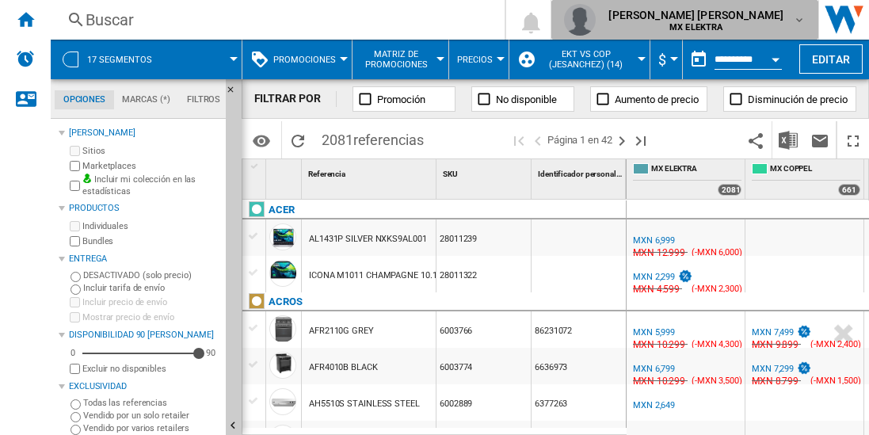
click at [784, 18] on div "[PERSON_NAME] MX ELEKTRA" at bounding box center [697, 19] width 191 height 25
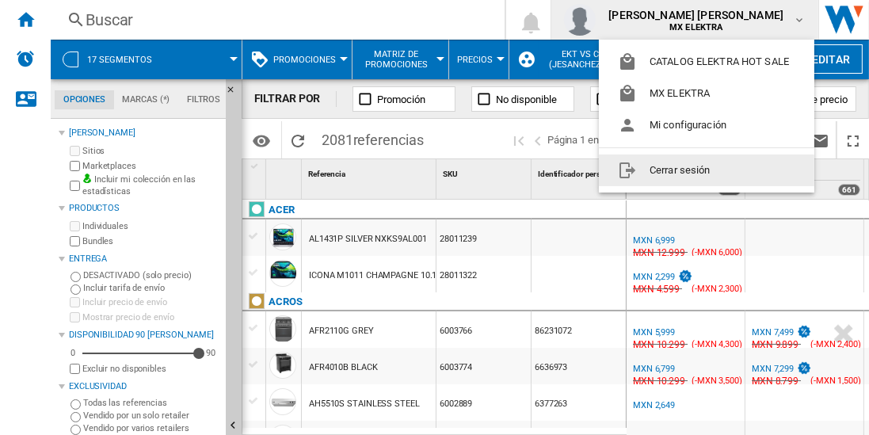
click at [669, 170] on button "Cerrar sesión" at bounding box center [707, 171] width 216 height 32
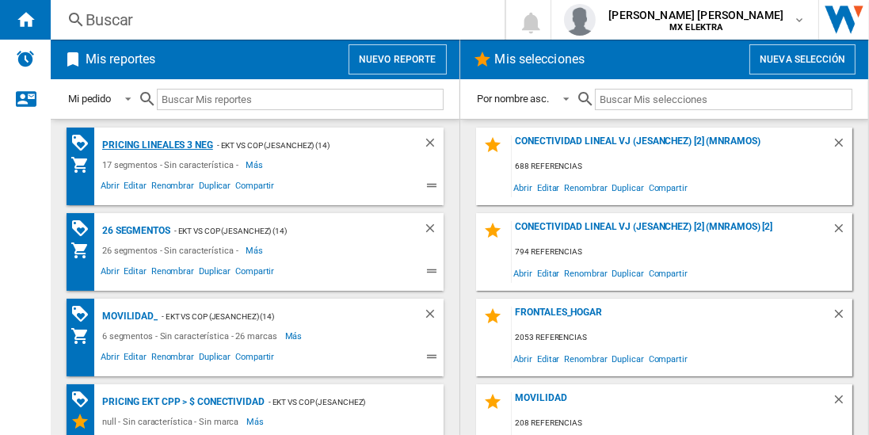
click at [156, 144] on div "Pricing lineales 3 neg" at bounding box center [155, 146] width 115 height 20
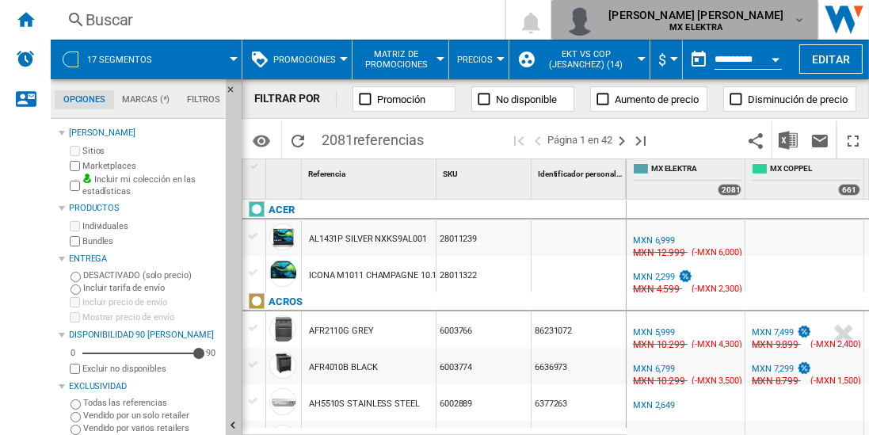
click at [769, 19] on span "[PERSON_NAME]" at bounding box center [696, 15] width 175 height 16
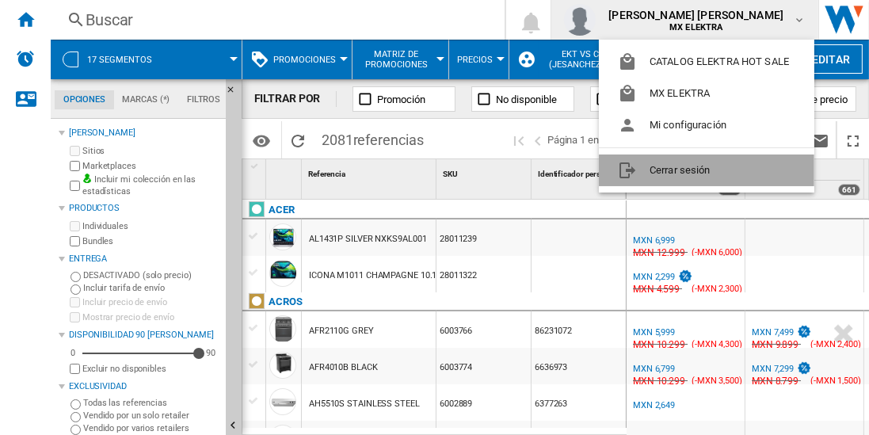
click at [663, 163] on button "Cerrar sesión" at bounding box center [707, 171] width 216 height 32
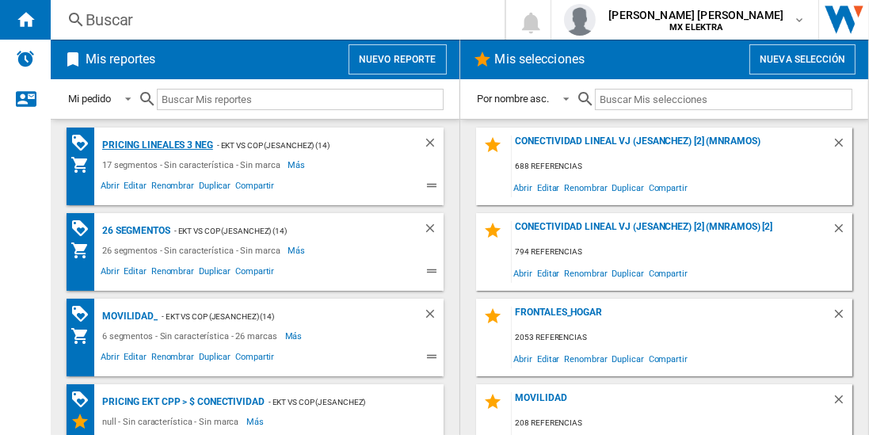
click at [156, 144] on div "Pricing lineales 3 neg" at bounding box center [155, 146] width 115 height 20
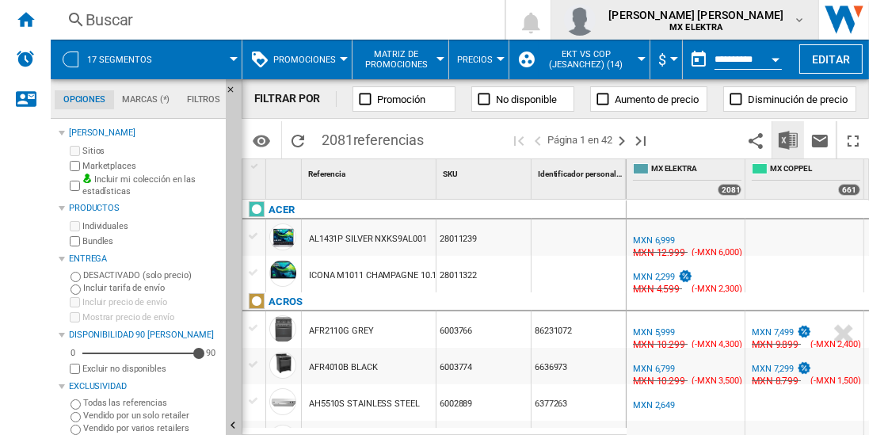
click at [801, 17] on md-icon "button" at bounding box center [799, 19] width 13 height 13
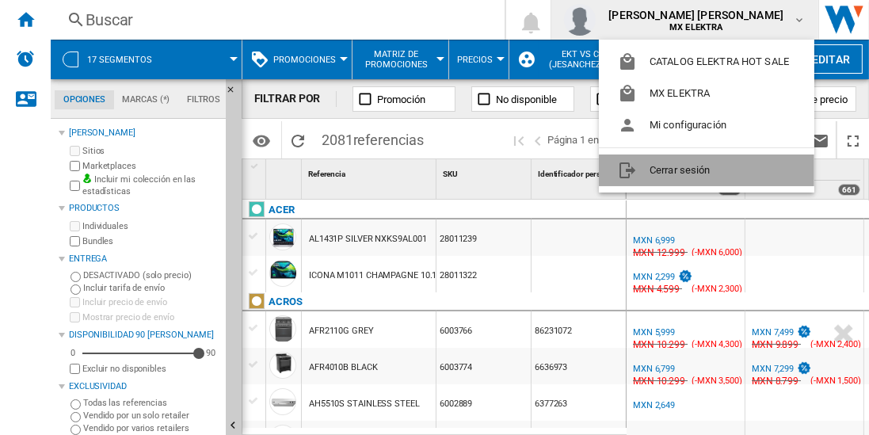
click at [648, 178] on button "Cerrar sesión" at bounding box center [707, 171] width 216 height 32
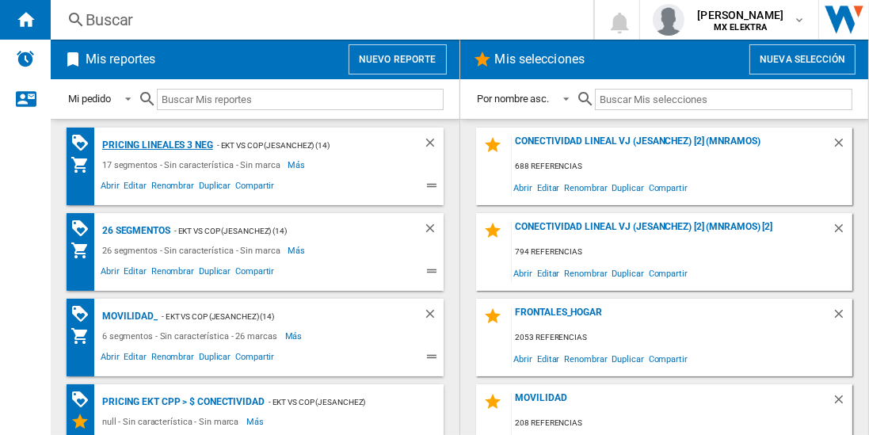
click at [156, 144] on div "Pricing lineales 3 neg" at bounding box center [155, 146] width 115 height 20
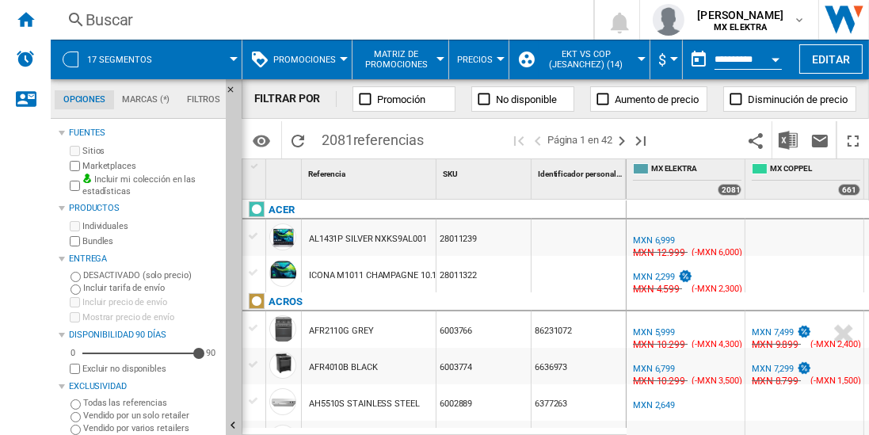
drag, startPoint x: 790, startPoint y: 140, endPoint x: 506, endPoint y: 162, distance: 284.6
click at [506, 162] on div "FILTRAR POR Promoción No disponible Aumento de precio Disminución de precio Ide…" at bounding box center [556, 257] width 628 height 356
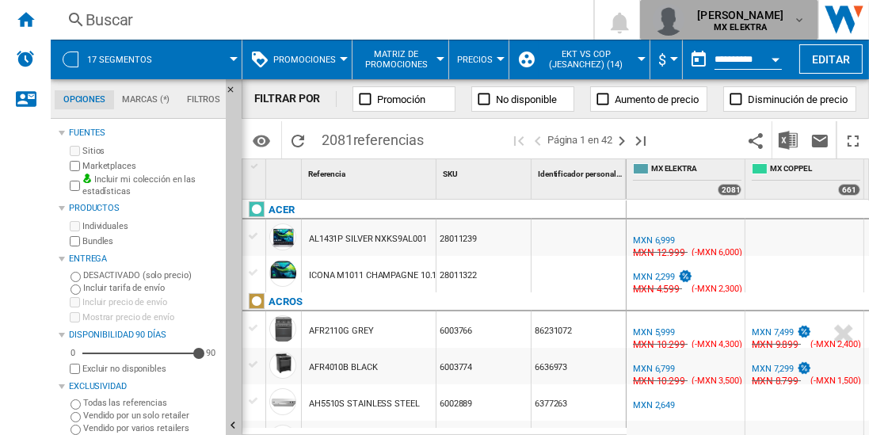
click at [789, 24] on div "[PERSON_NAME] MX ELEKTRA" at bounding box center [742, 19] width 102 height 25
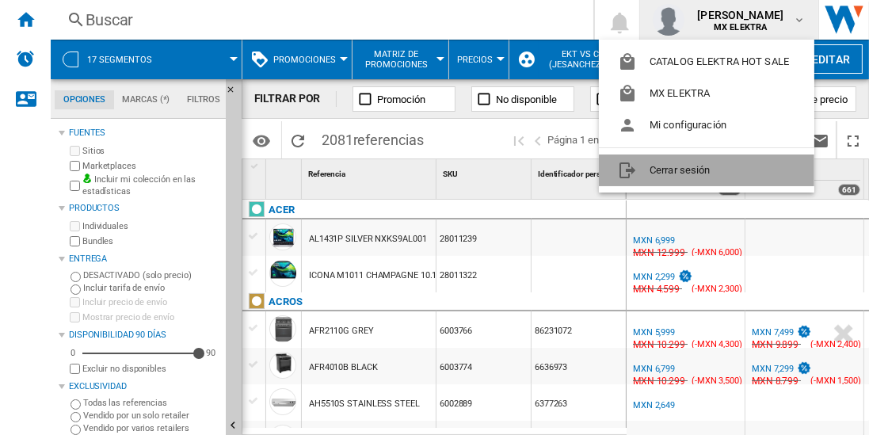
click at [675, 162] on button "Cerrar sesión" at bounding box center [707, 171] width 216 height 32
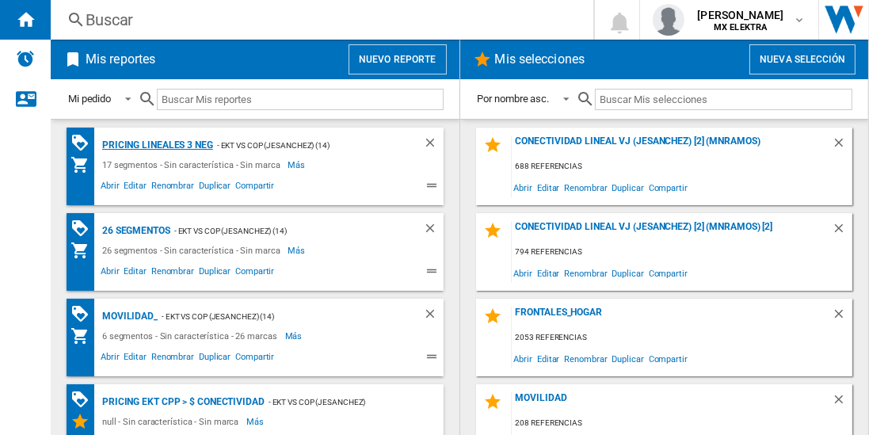
click at [156, 144] on div "Pricing lineales 3 neg" at bounding box center [155, 146] width 115 height 20
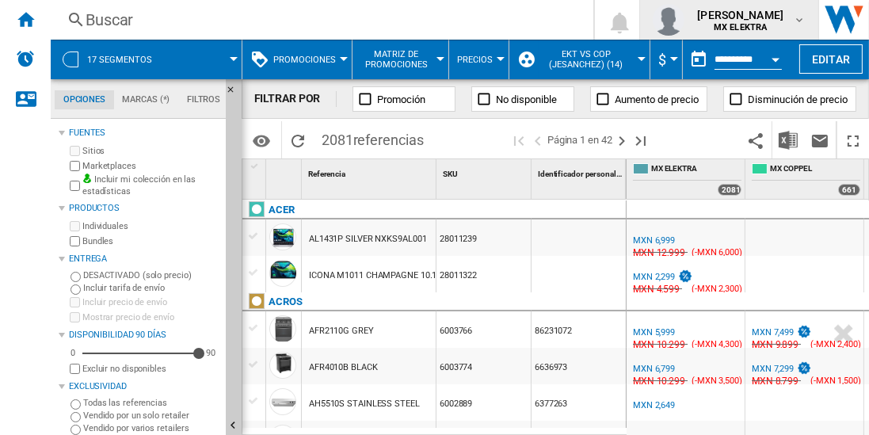
click at [745, 21] on span "[PERSON_NAME]" at bounding box center [740, 15] width 86 height 16
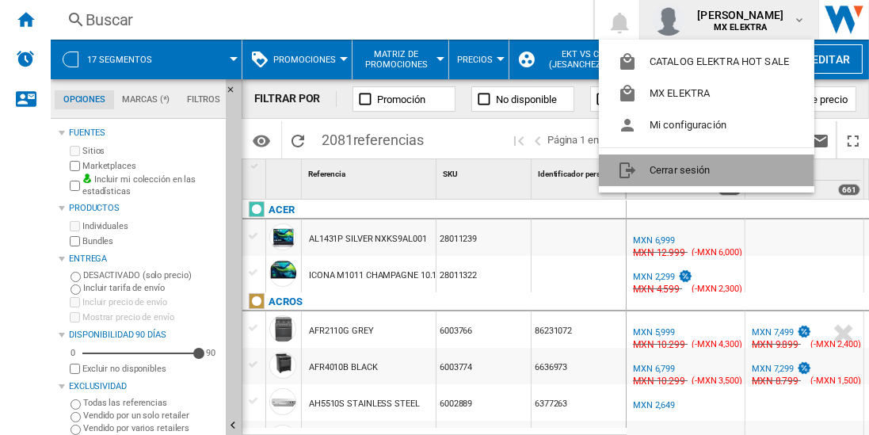
click at [648, 171] on button "Cerrar sesión" at bounding box center [707, 171] width 216 height 32
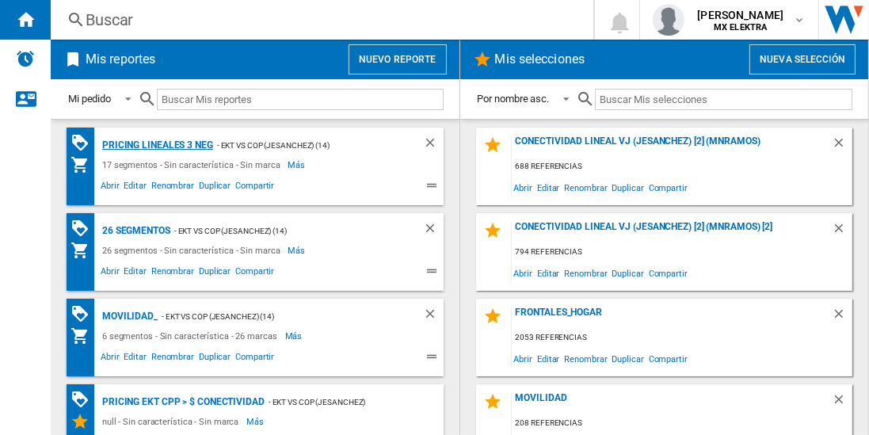
click at [156, 144] on div "Pricing lineales 3 neg" at bounding box center [155, 146] width 115 height 20
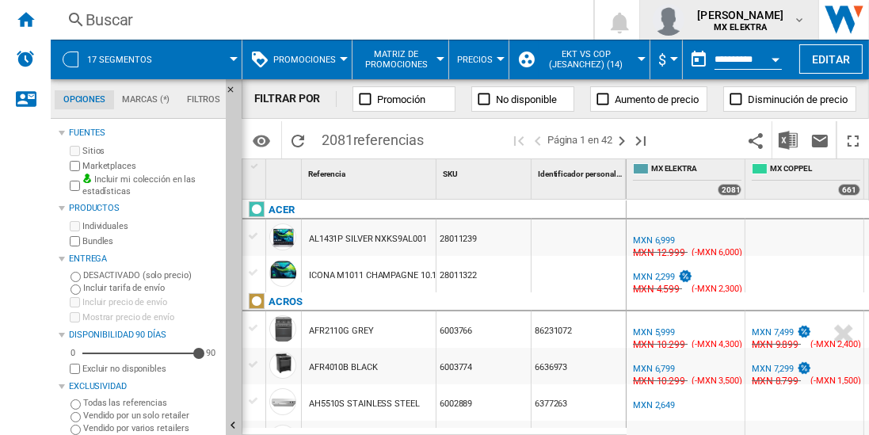
click at [768, 19] on span "[PERSON_NAME]" at bounding box center [740, 15] width 86 height 16
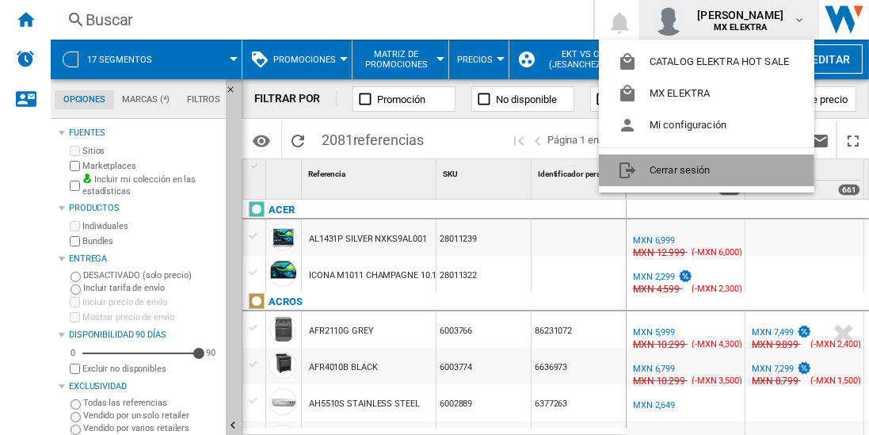
click at [679, 166] on button "Cerrar sesión" at bounding box center [707, 171] width 216 height 32
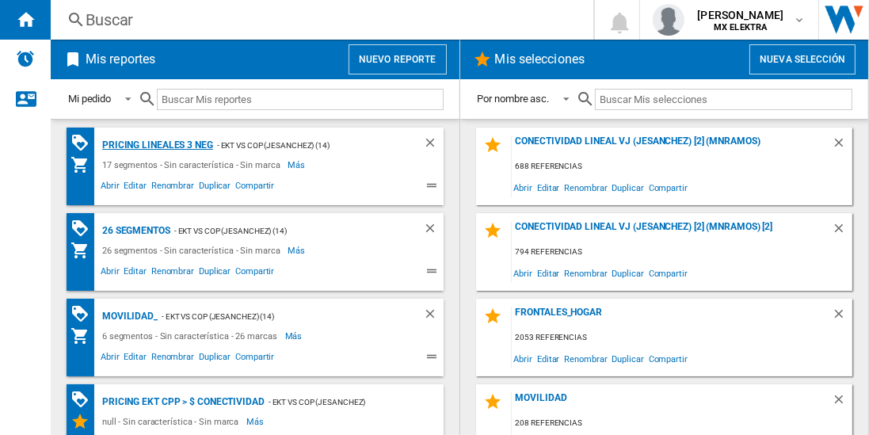
click at [156, 144] on div "Pricing lineales 3 neg" at bounding box center [155, 146] width 115 height 20
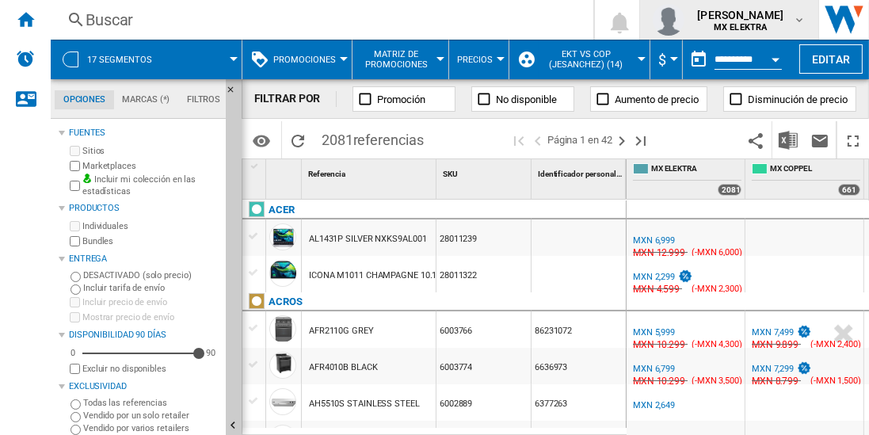
click at [724, 17] on span "[PERSON_NAME] [PERSON_NAME]" at bounding box center [740, 15] width 86 height 16
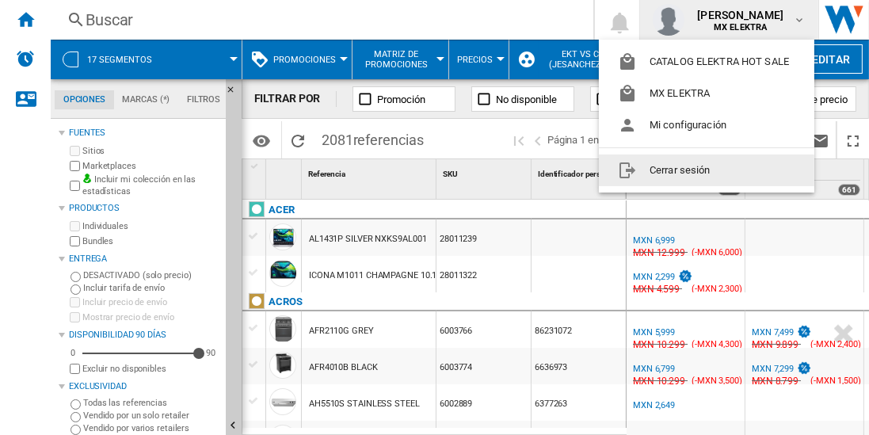
click at [682, 176] on button "Cerrar sesión" at bounding box center [707, 171] width 216 height 32
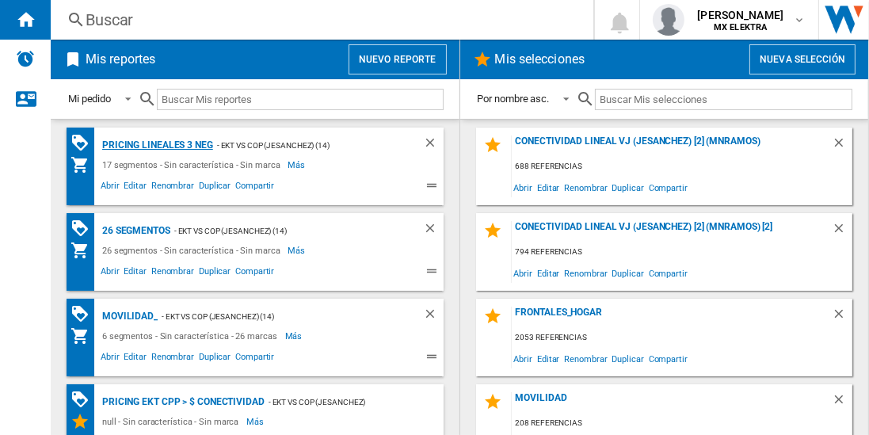
click at [156, 144] on div "Pricing lineales 3 neg" at bounding box center [155, 146] width 115 height 20
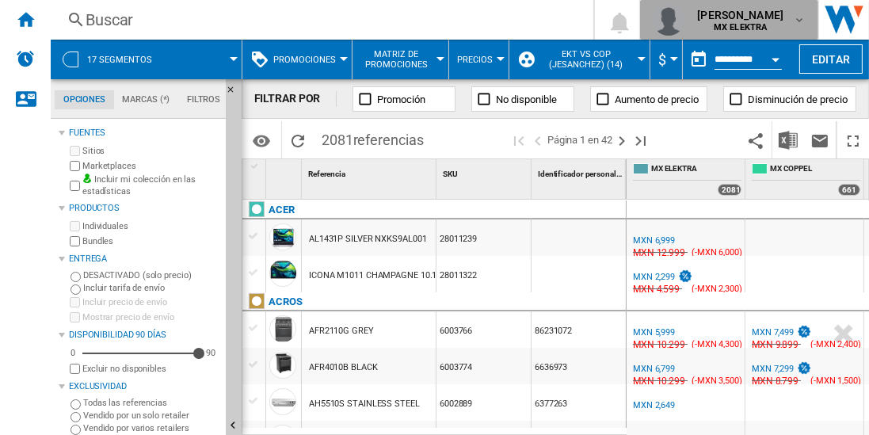
click at [768, 35] on div "[PERSON_NAME] MX ELEKTRA" at bounding box center [729, 20] width 153 height 32
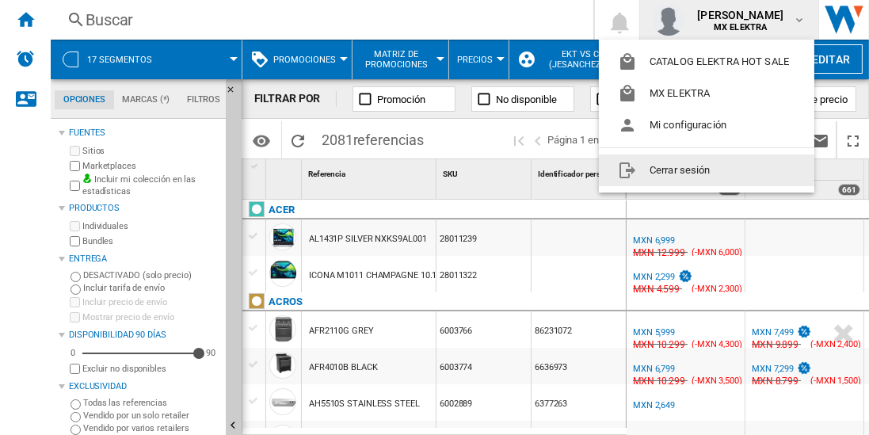
click at [660, 174] on button "Cerrar sesión" at bounding box center [707, 171] width 216 height 32
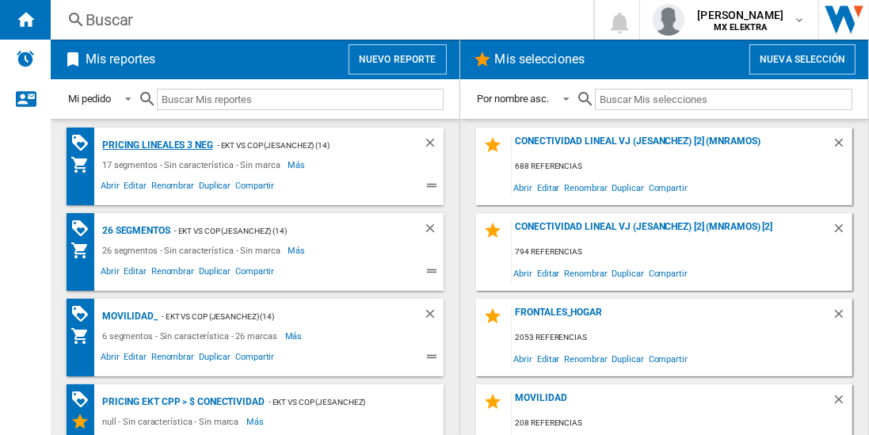
click at [156, 144] on div "Pricing lineales 3 neg" at bounding box center [155, 146] width 115 height 20
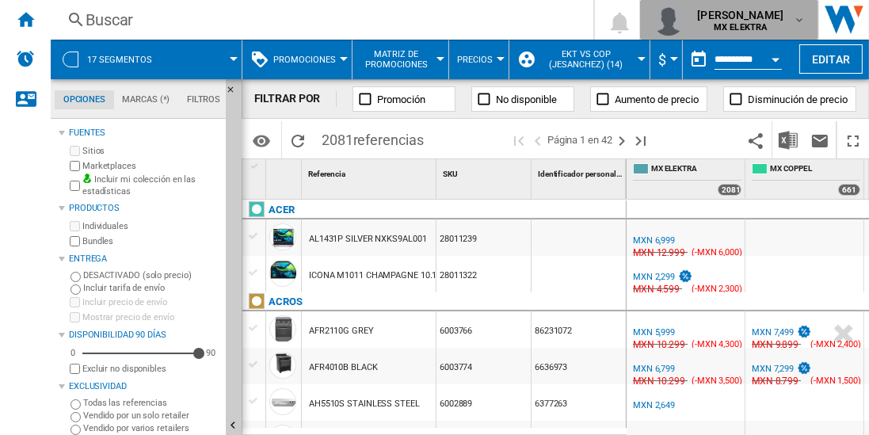
click at [771, 34] on div "juan carlos romero marta MX ELEKTRA" at bounding box center [729, 20] width 153 height 32
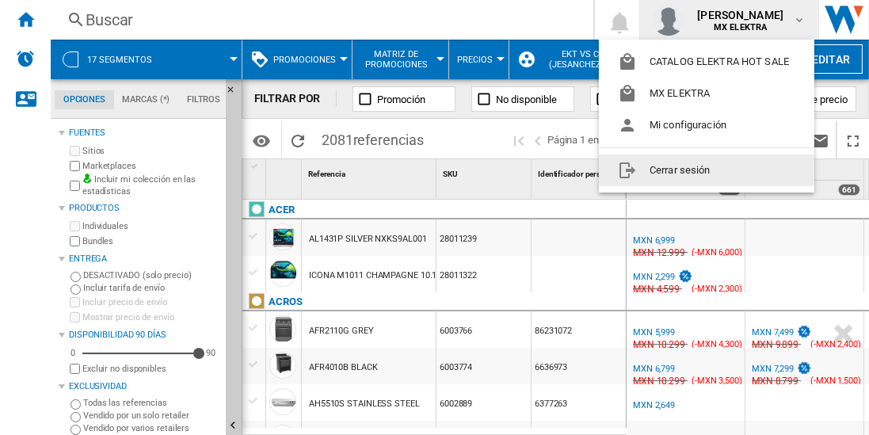
click at [685, 166] on button "Cerrar sesión" at bounding box center [707, 171] width 216 height 32
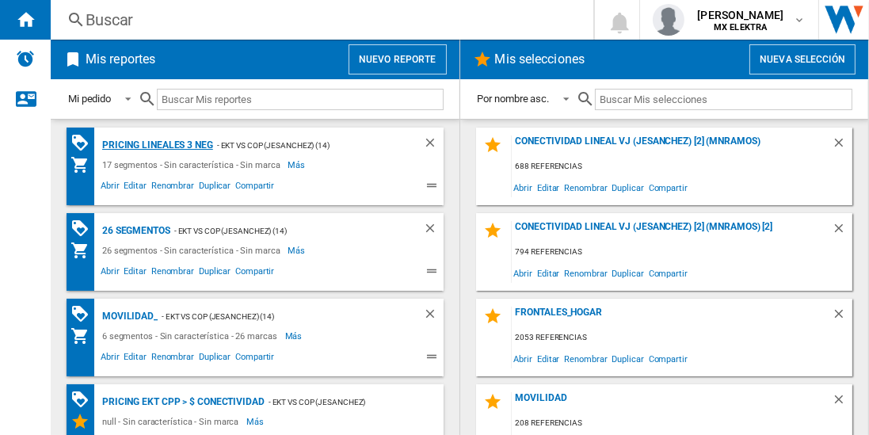
click at [156, 144] on div "Pricing lineales 3 neg" at bounding box center [155, 146] width 115 height 20
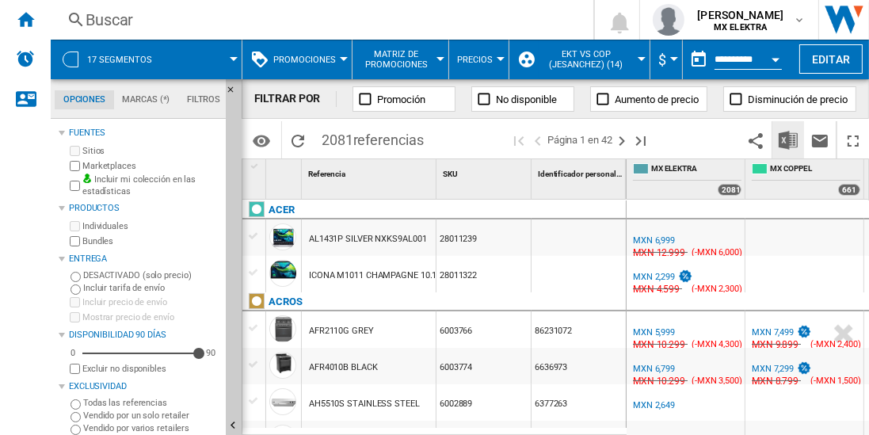
click at [789, 139] on img "Descargar en Excel" at bounding box center [788, 140] width 19 height 19
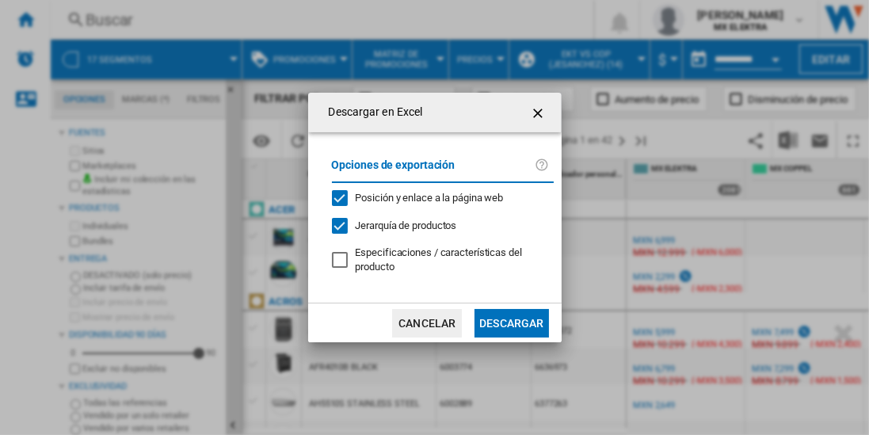
click at [511, 322] on button "Descargar" at bounding box center [512, 323] width 74 height 29
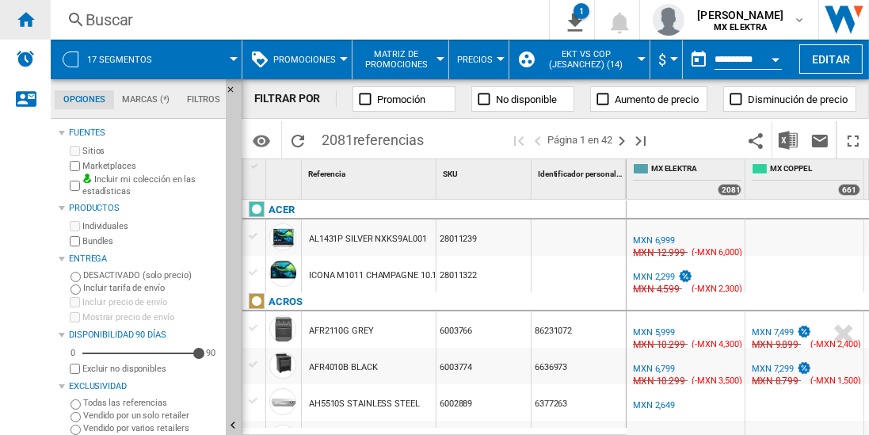
click at [25, 19] on ng-md-icon "Inicio" at bounding box center [25, 19] width 19 height 19
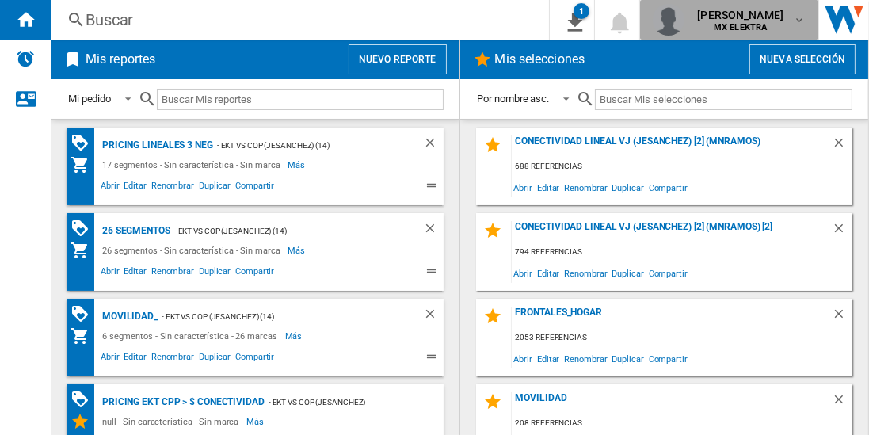
click at [697, 14] on span "[PERSON_NAME] [PERSON_NAME]" at bounding box center [740, 15] width 86 height 16
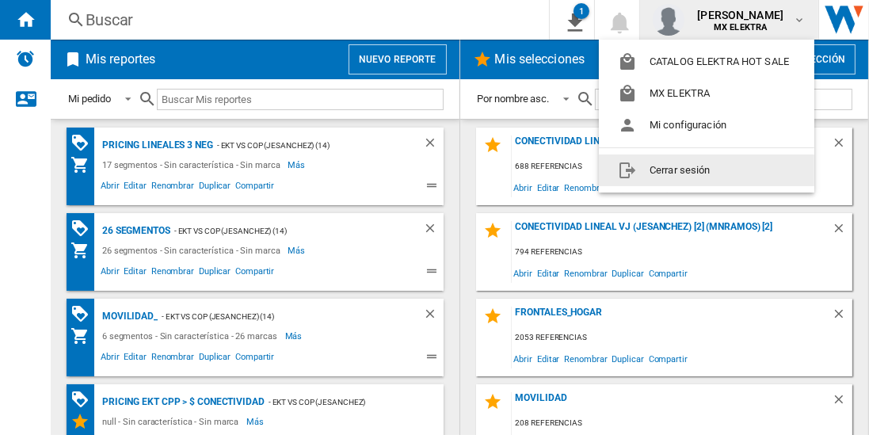
click at [640, 177] on button "Cerrar sesión" at bounding box center [707, 171] width 216 height 32
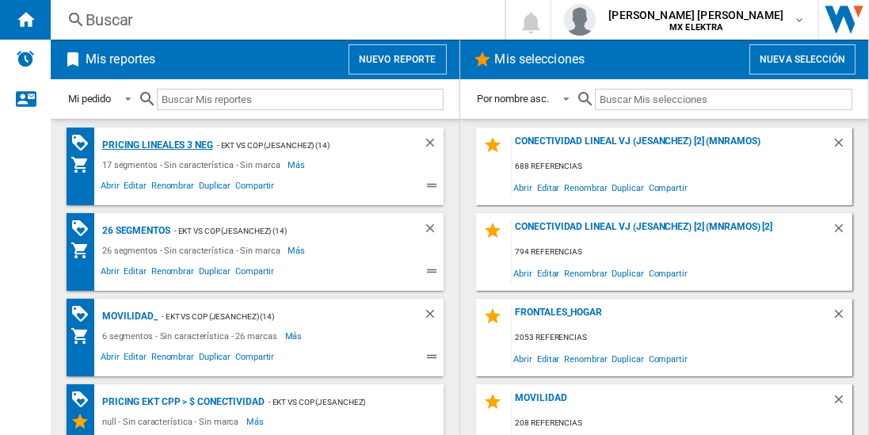
click at [156, 144] on div "Pricing lineales 3 neg" at bounding box center [155, 146] width 115 height 20
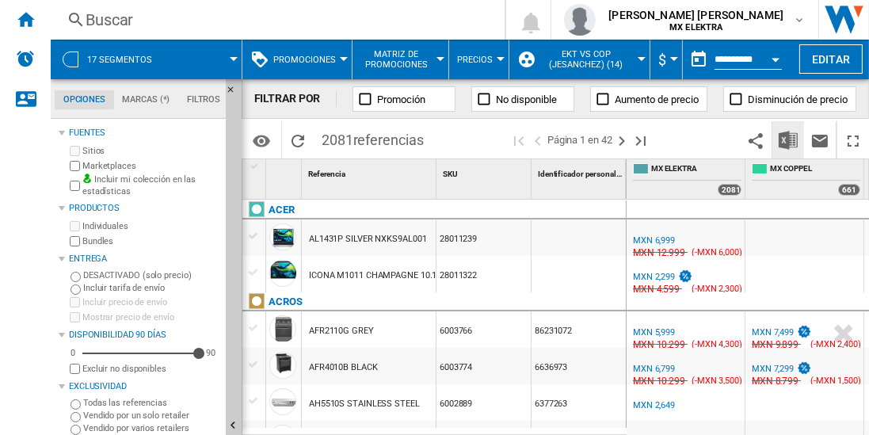
click at [789, 139] on img "Descargar en Excel" at bounding box center [788, 140] width 19 height 19
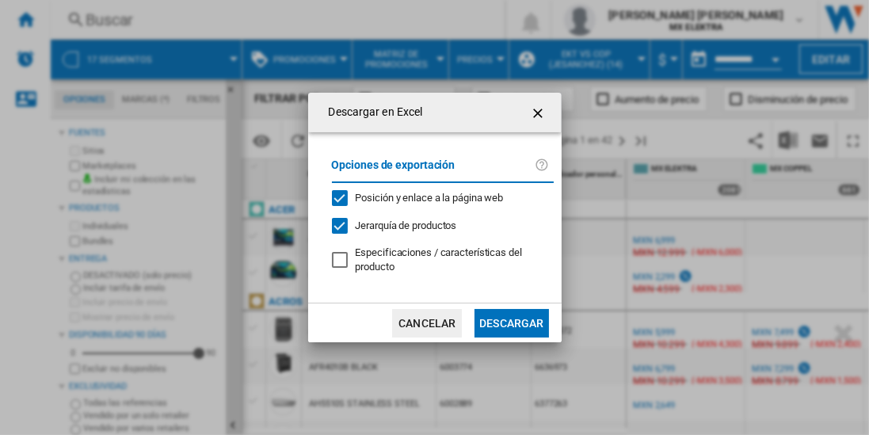
click at [511, 322] on button "Descargar" at bounding box center [512, 323] width 74 height 29
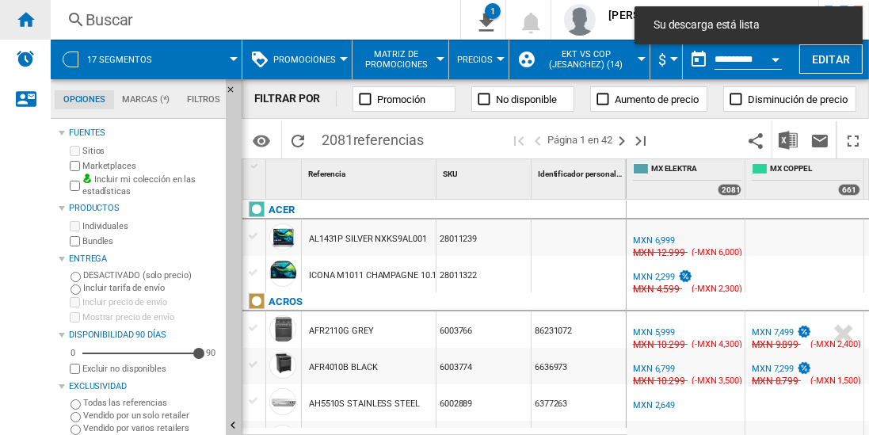
click at [25, 19] on ng-md-icon "Inicio" at bounding box center [25, 19] width 19 height 19
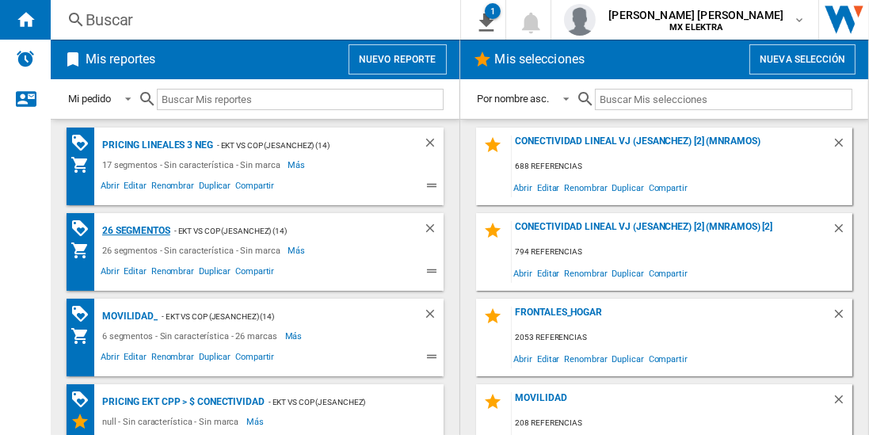
click at [120, 232] on div "26 segmentos" at bounding box center [134, 231] width 72 height 20
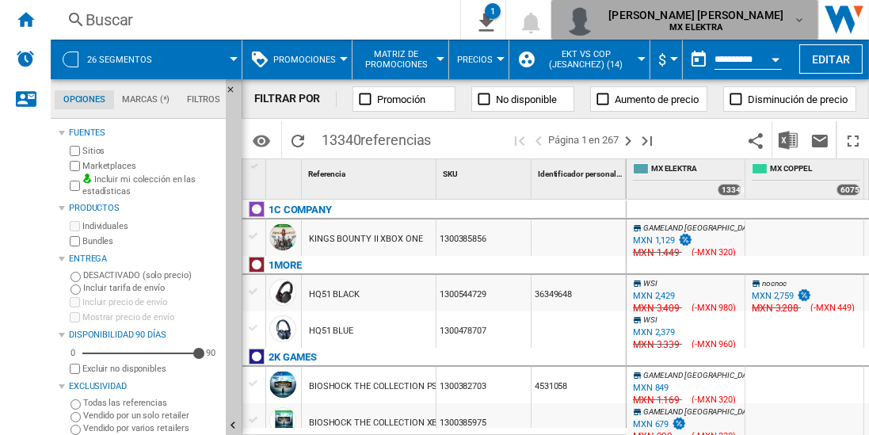
click at [780, 20] on span "[PERSON_NAME] [PERSON_NAME]" at bounding box center [696, 15] width 175 height 16
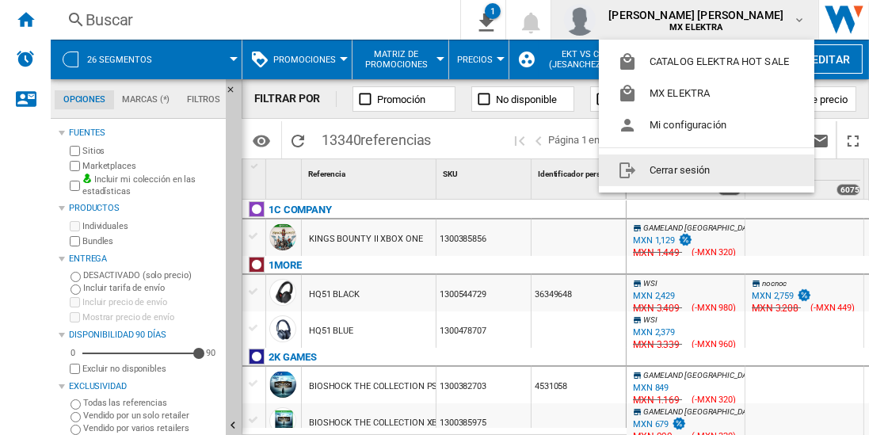
click at [667, 171] on button "Cerrar sesión" at bounding box center [707, 171] width 216 height 32
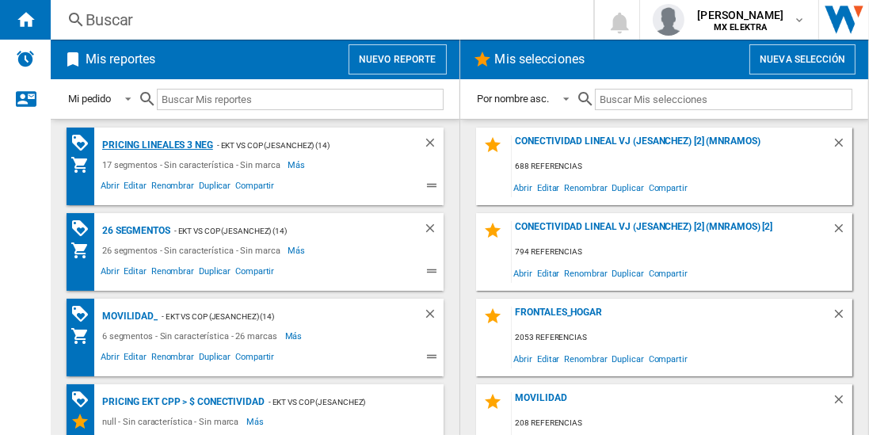
click at [156, 144] on div "Pricing lineales 3 neg" at bounding box center [155, 146] width 115 height 20
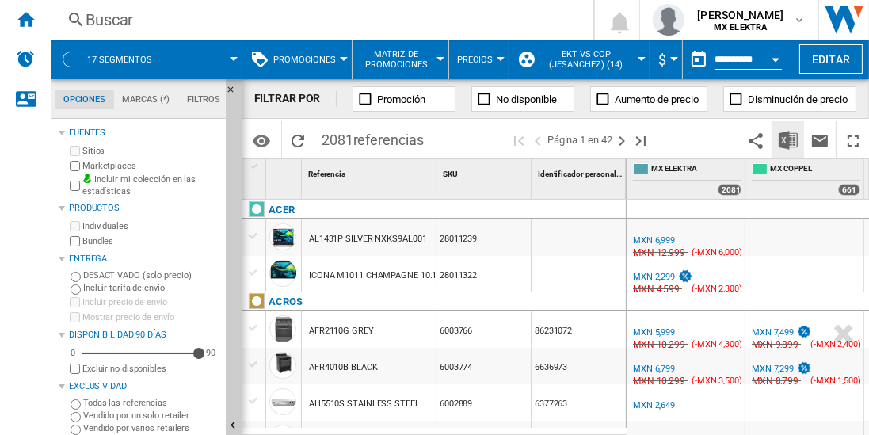
click at [789, 139] on img "Descargar en Excel" at bounding box center [788, 140] width 19 height 19
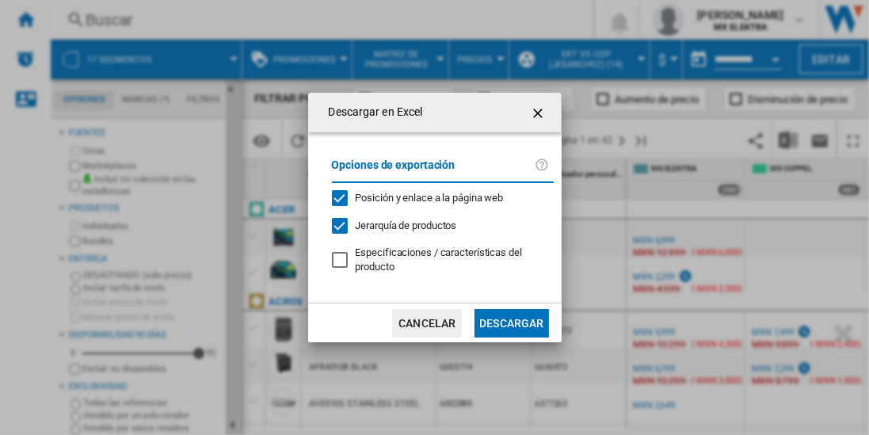
click at [511, 322] on button "Descargar" at bounding box center [512, 323] width 74 height 29
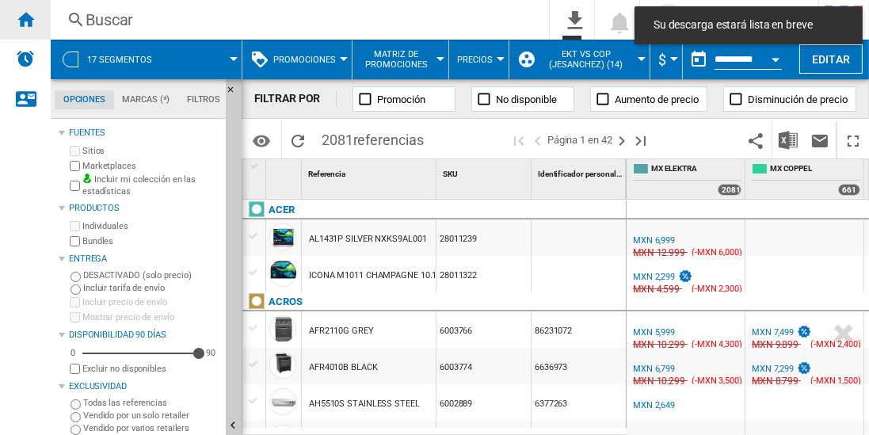
click at [25, 19] on ng-md-icon "Inicio" at bounding box center [25, 19] width 19 height 19
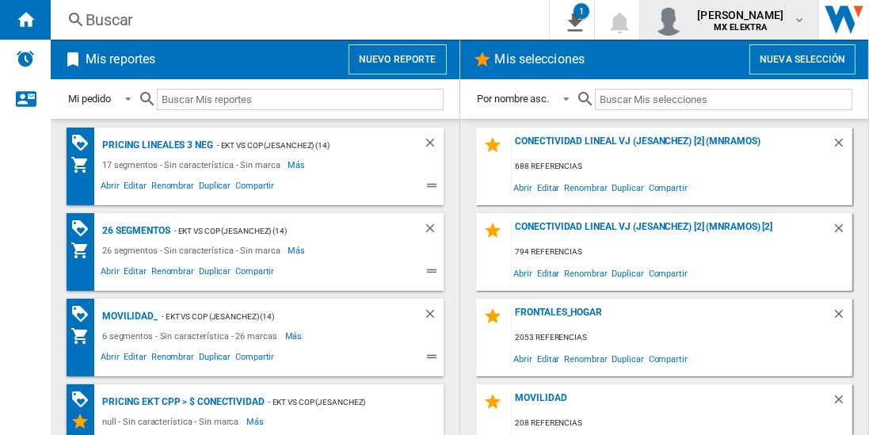
click at [729, 24] on b "MX ELEKTRA" at bounding box center [740, 27] width 53 height 10
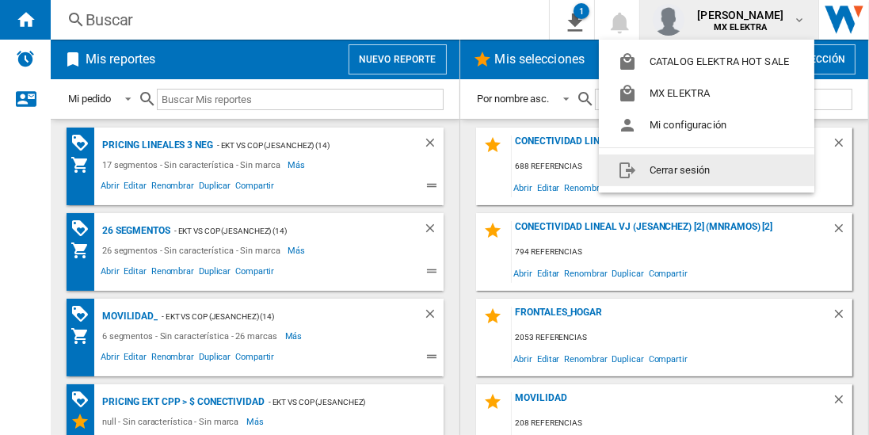
click at [642, 171] on button "Cerrar sesión" at bounding box center [707, 171] width 216 height 32
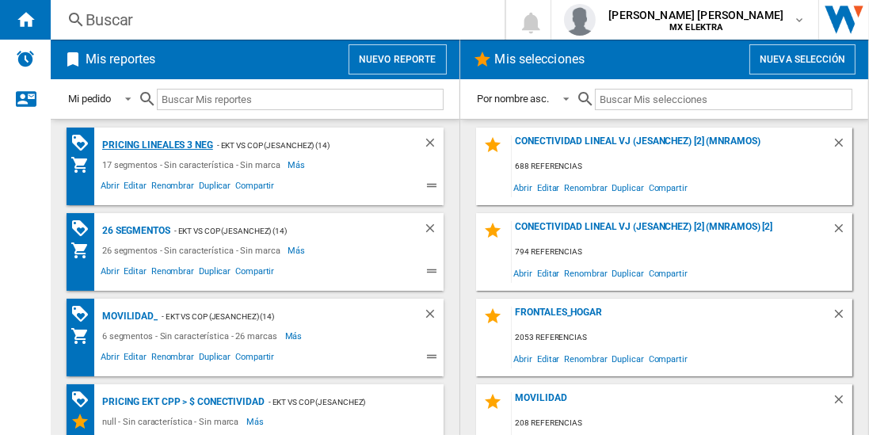
click at [156, 144] on div "Pricing lineales 3 neg" at bounding box center [155, 146] width 115 height 20
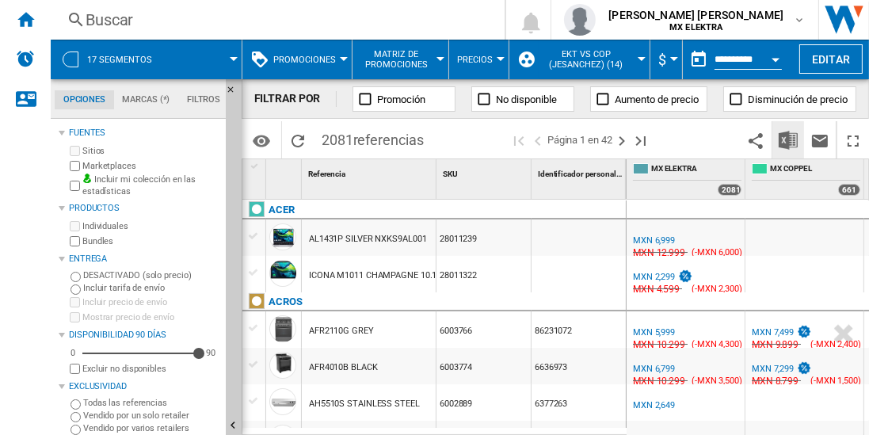
click at [789, 139] on img "Descargar en Excel" at bounding box center [788, 140] width 19 height 19
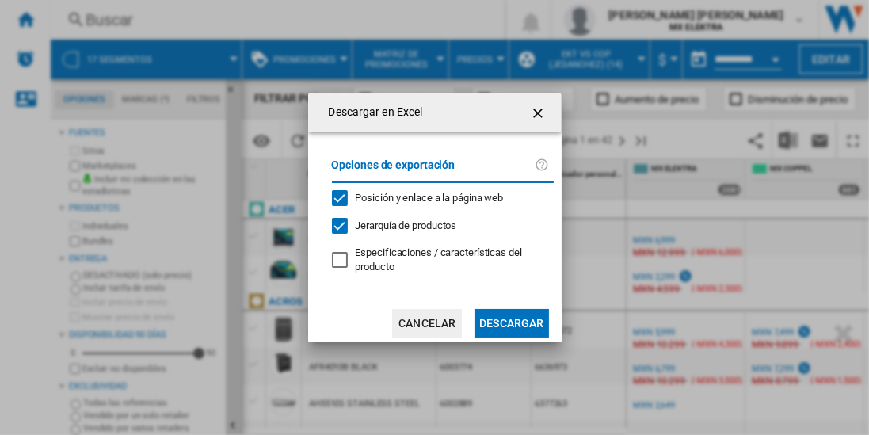
click at [511, 322] on button "Descargar" at bounding box center [512, 323] width 74 height 29
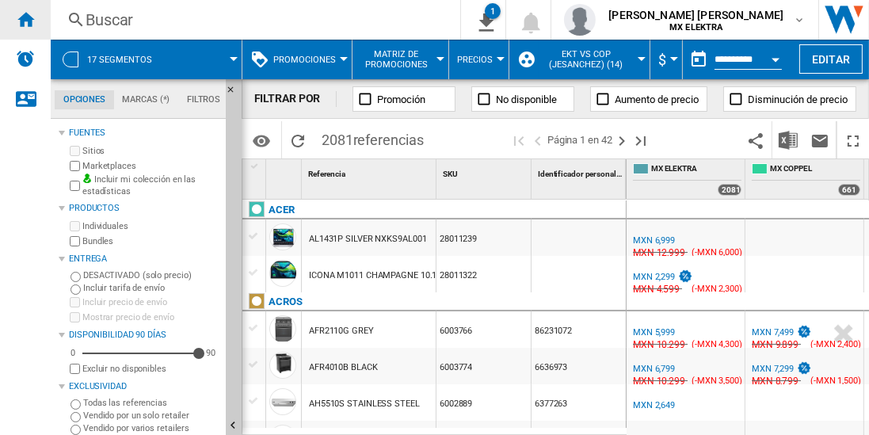
click at [25, 19] on ng-md-icon "Inicio" at bounding box center [25, 19] width 19 height 19
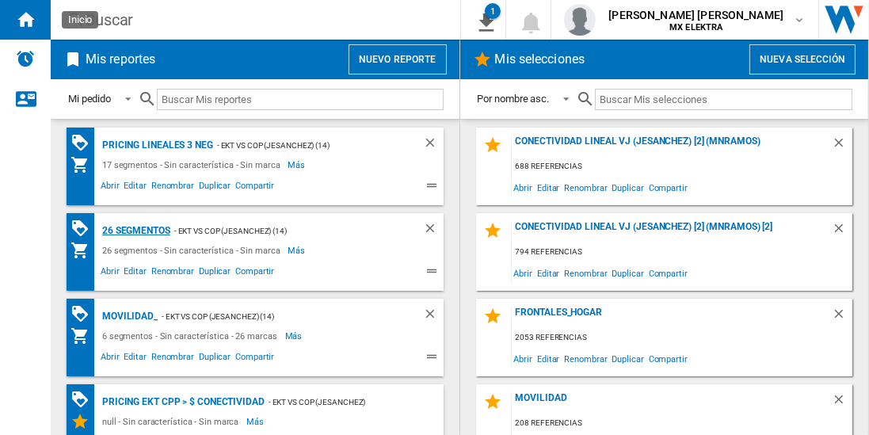
click at [136, 229] on div "26 segmentos" at bounding box center [134, 231] width 72 height 20
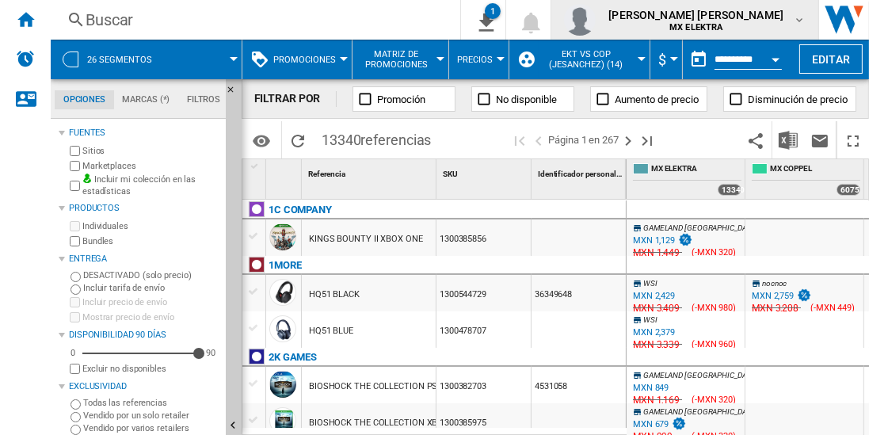
click at [755, 23] on span "MX ELEKTRA" at bounding box center [696, 28] width 175 height 10
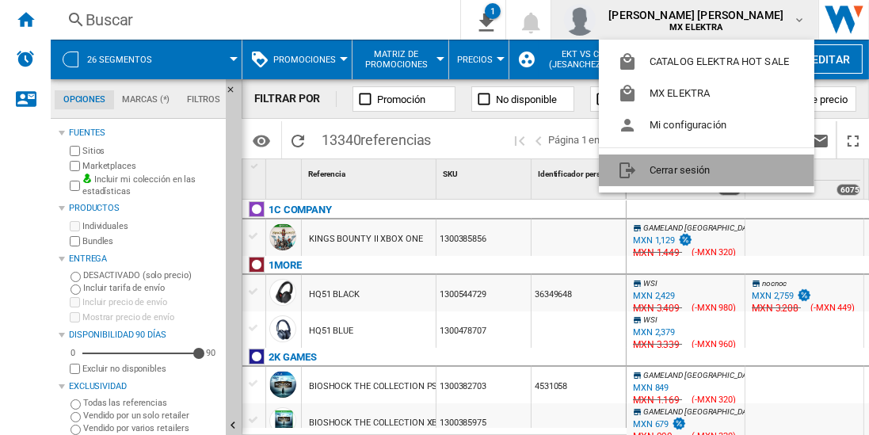
click at [681, 162] on button "Cerrar sesión" at bounding box center [707, 171] width 216 height 32
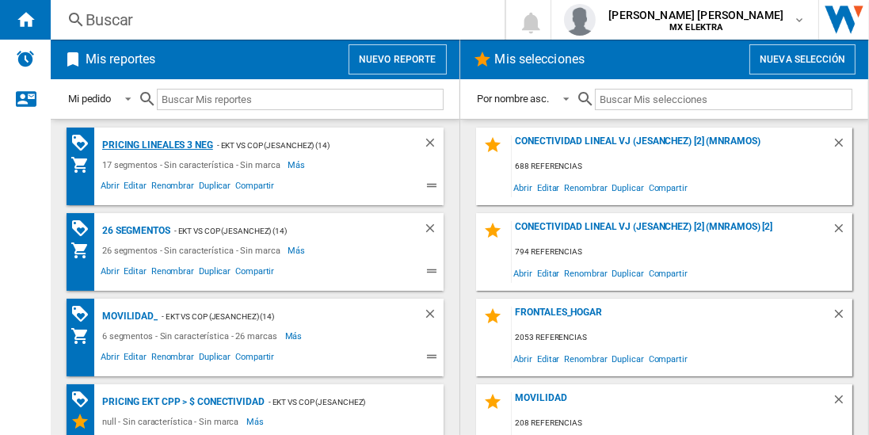
click at [156, 144] on div "Pricing lineales 3 neg" at bounding box center [155, 146] width 115 height 20
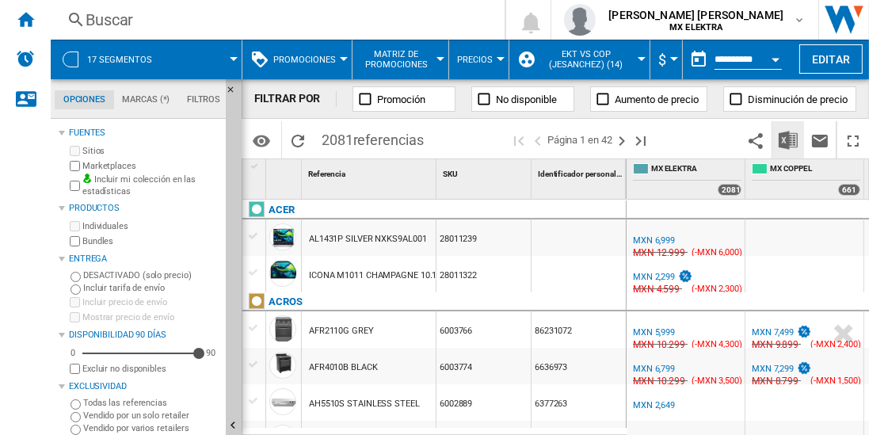
click at [789, 139] on img "Descargar en Excel" at bounding box center [788, 140] width 19 height 19
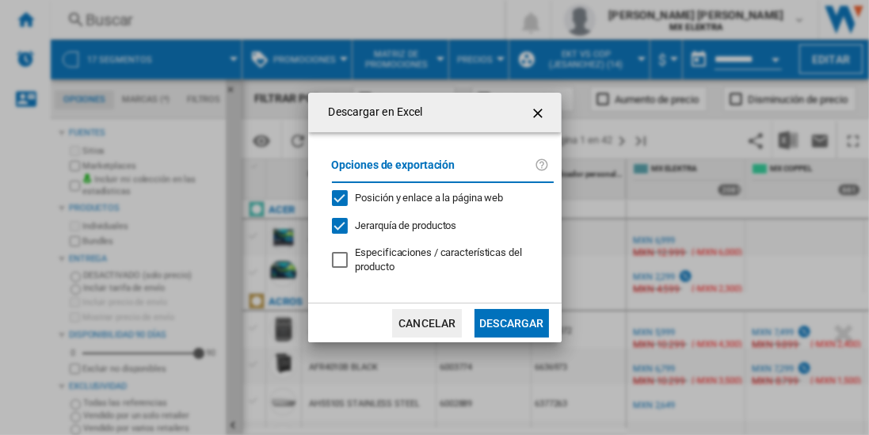
click at [511, 322] on button "Descargar" at bounding box center [512, 323] width 74 height 29
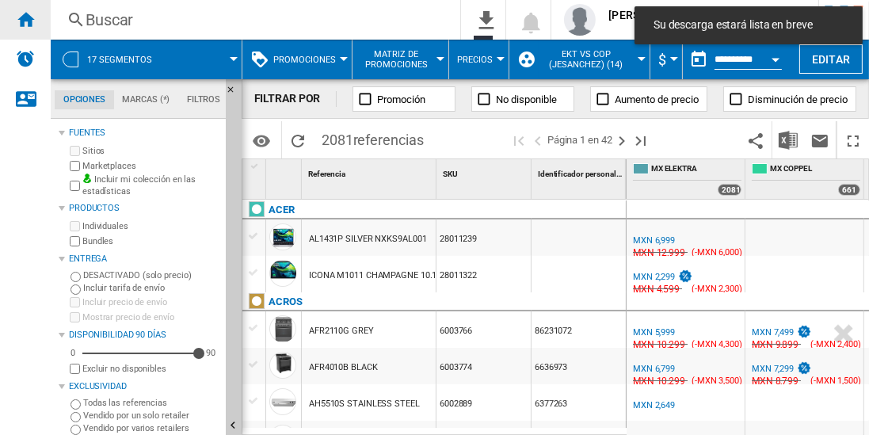
click at [25, 19] on ng-md-icon "Inicio" at bounding box center [25, 19] width 19 height 19
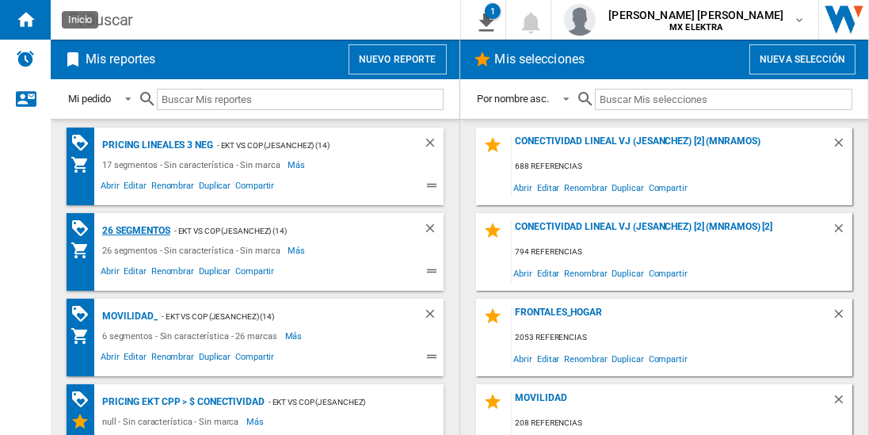
click at [136, 229] on div "26 segmentos" at bounding box center [134, 231] width 72 height 20
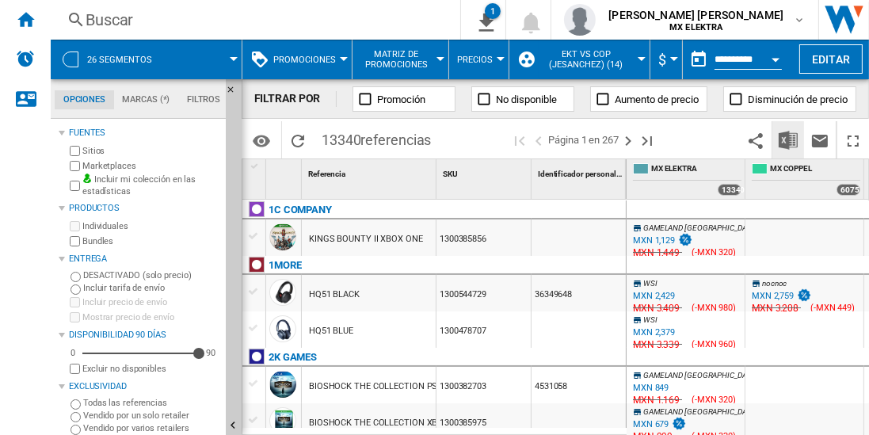
click at [789, 139] on img "Descargar en Excel" at bounding box center [788, 140] width 19 height 19
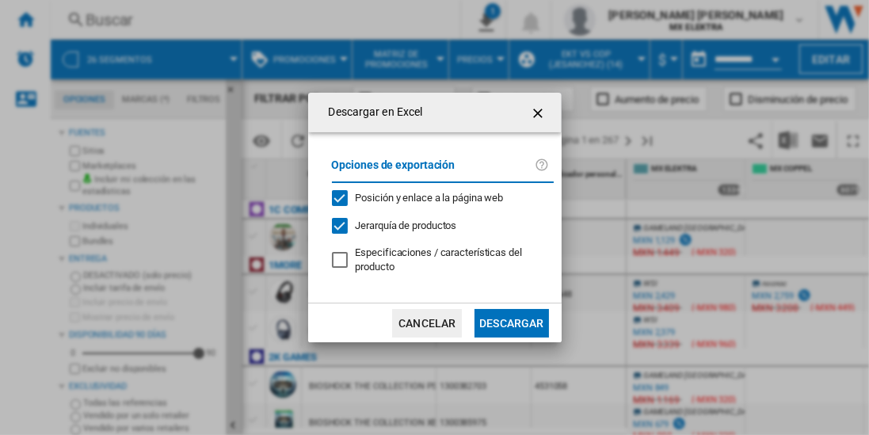
click at [511, 322] on button "Descargar" at bounding box center [512, 323] width 74 height 29
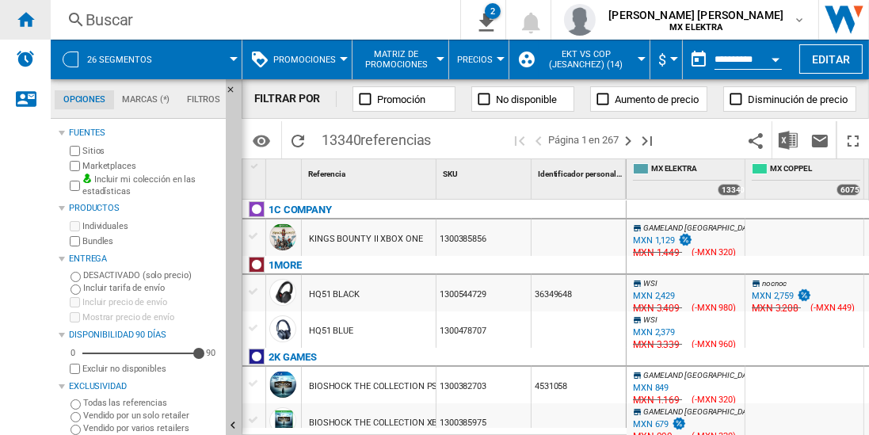
click at [25, 19] on ng-md-icon "Inicio" at bounding box center [25, 19] width 19 height 19
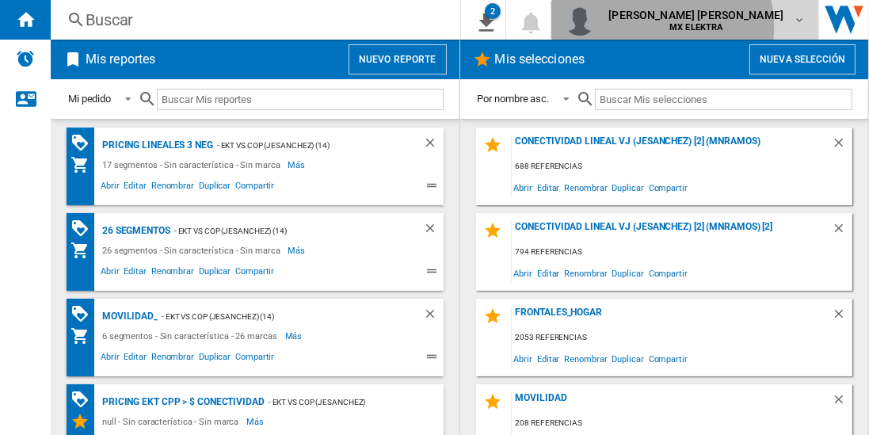
click at [695, 27] on b "MX ELEKTRA" at bounding box center [696, 27] width 53 height 10
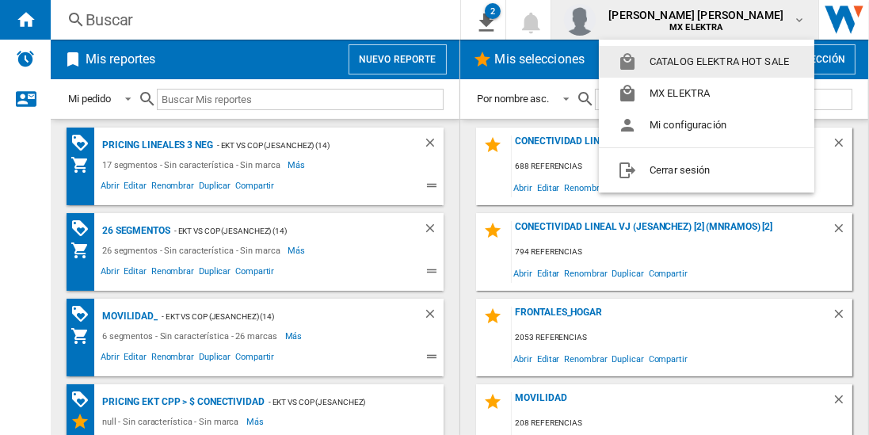
click at [458, 21] on md-backdrop at bounding box center [434, 217] width 869 height 435
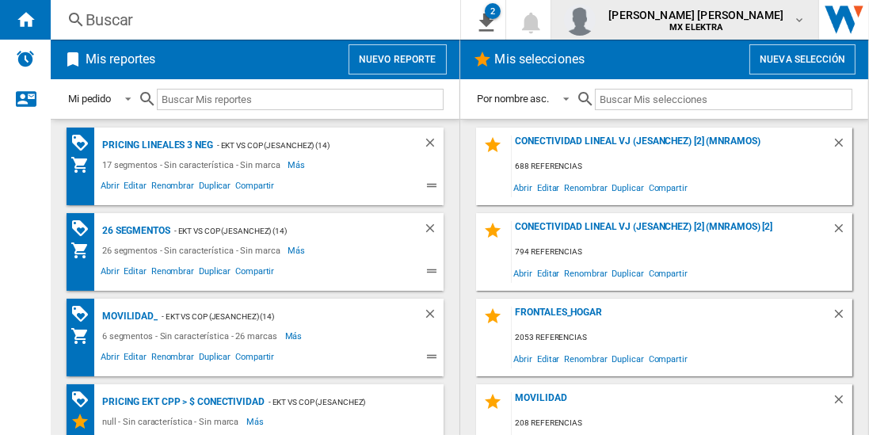
click at [784, 23] on span "MX ELEKTRA" at bounding box center [696, 28] width 175 height 10
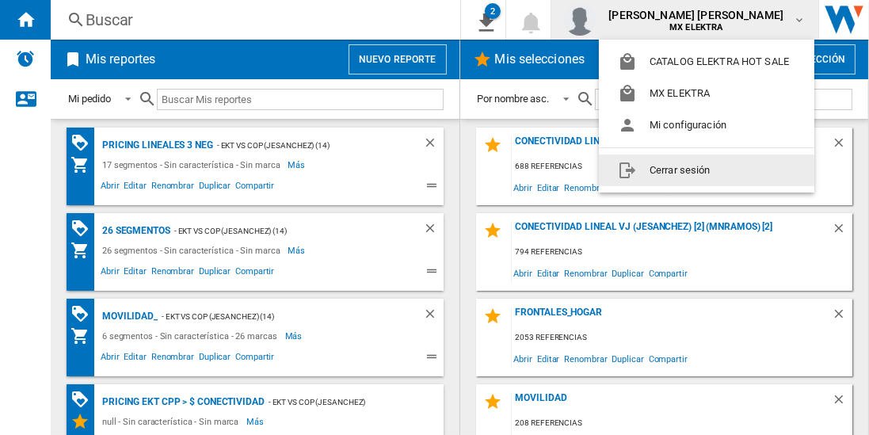
click at [655, 168] on button "Cerrar sesión" at bounding box center [707, 171] width 216 height 32
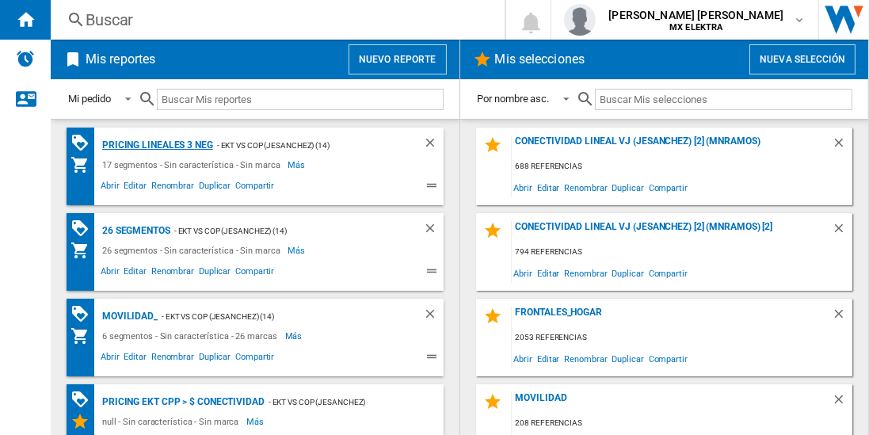
click at [156, 144] on div "Pricing lineales 3 neg" at bounding box center [155, 146] width 115 height 20
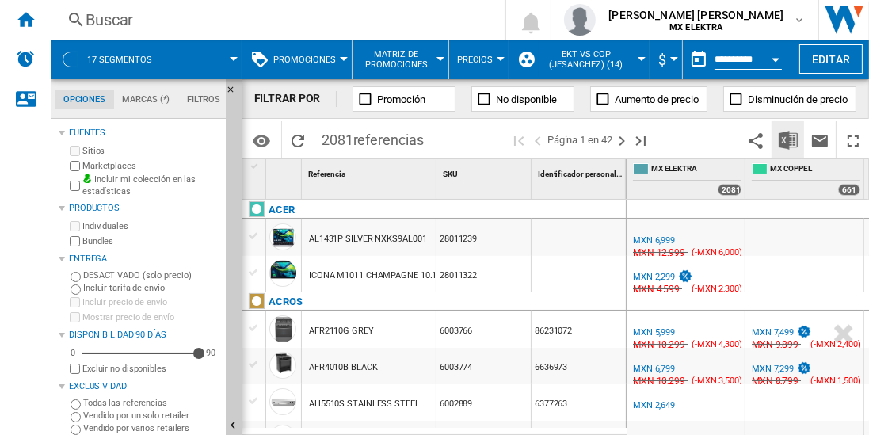
click at [789, 139] on img "Descargar en Excel" at bounding box center [788, 140] width 19 height 19
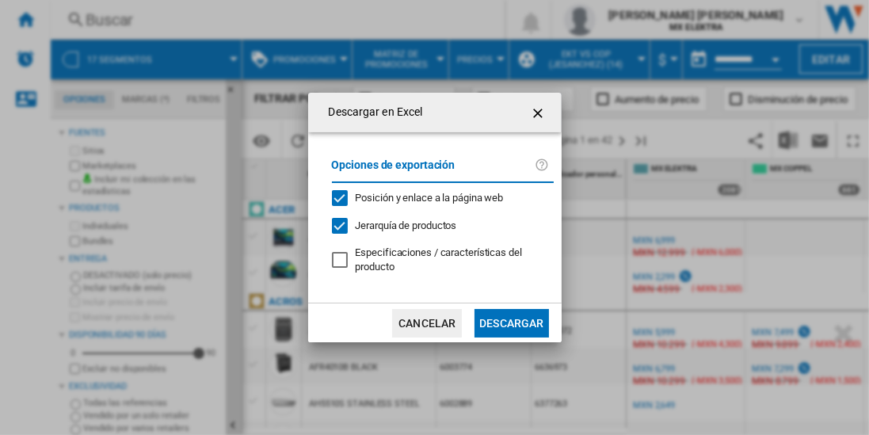
click at [511, 322] on button "Descargar" at bounding box center [512, 323] width 74 height 29
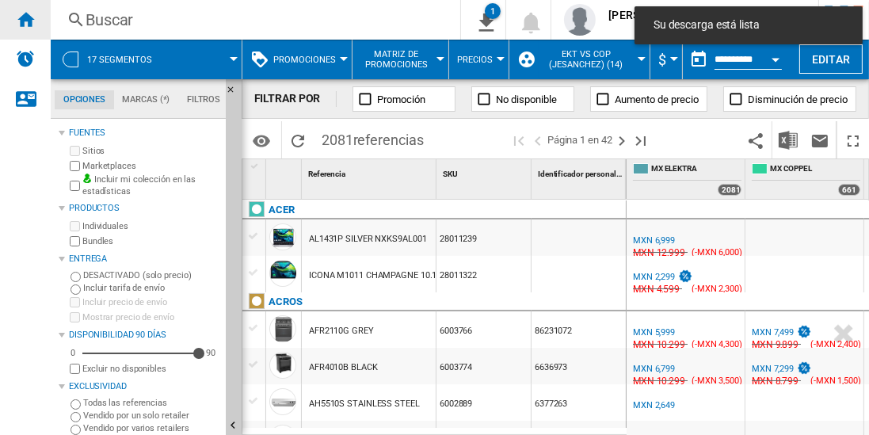
click at [25, 19] on ng-md-icon "Inicio" at bounding box center [25, 19] width 19 height 19
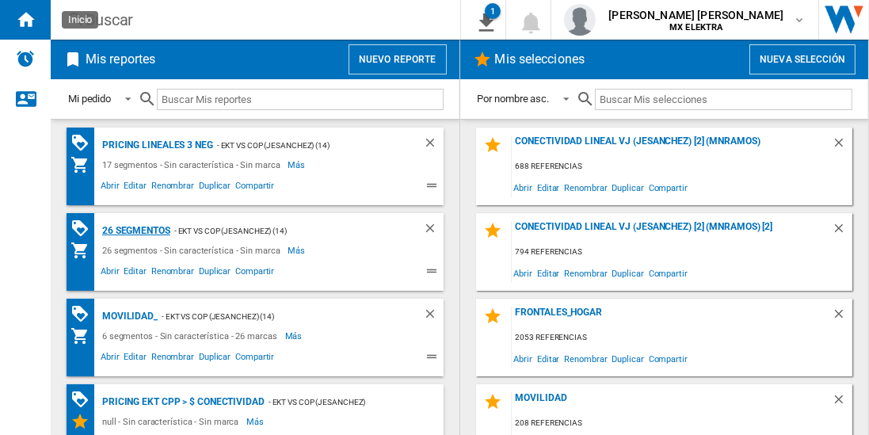
click at [136, 229] on div "26 segmentos" at bounding box center [134, 231] width 72 height 20
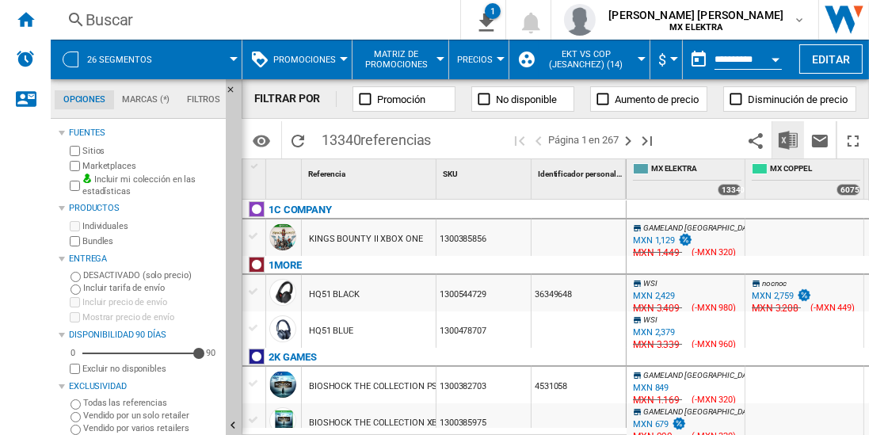
click at [789, 139] on img "Descargar en Excel" at bounding box center [788, 140] width 19 height 19
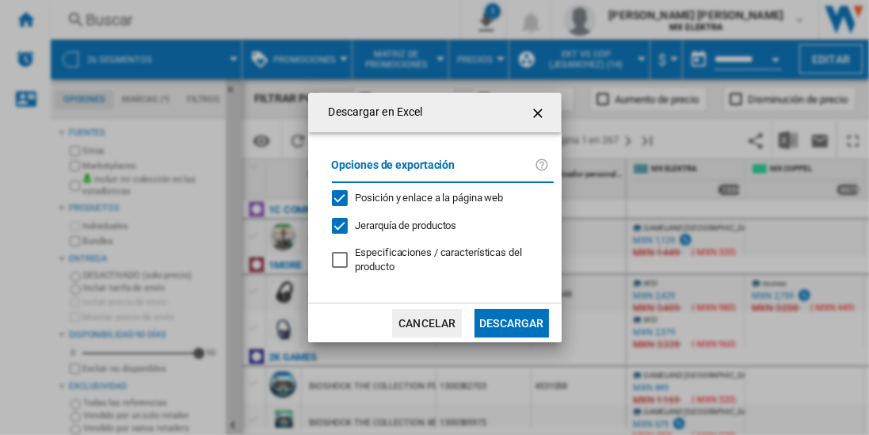
click at [511, 322] on button "Descargar" at bounding box center [512, 323] width 74 height 29
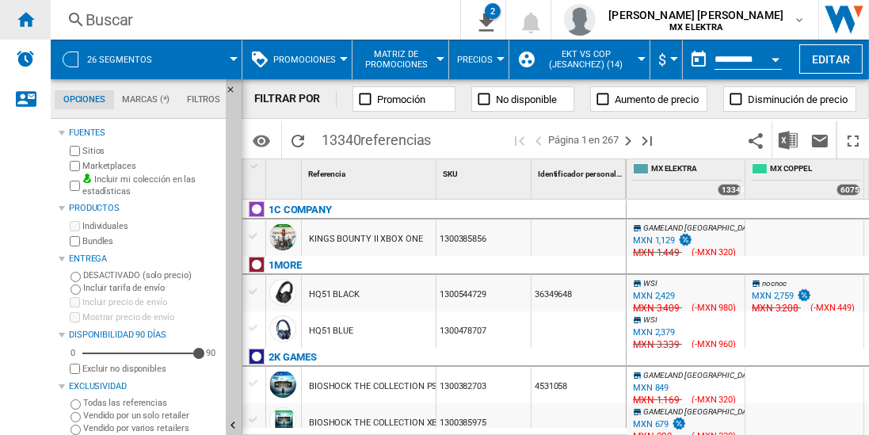
click at [25, 19] on ng-md-icon "Inicio" at bounding box center [25, 19] width 19 height 19
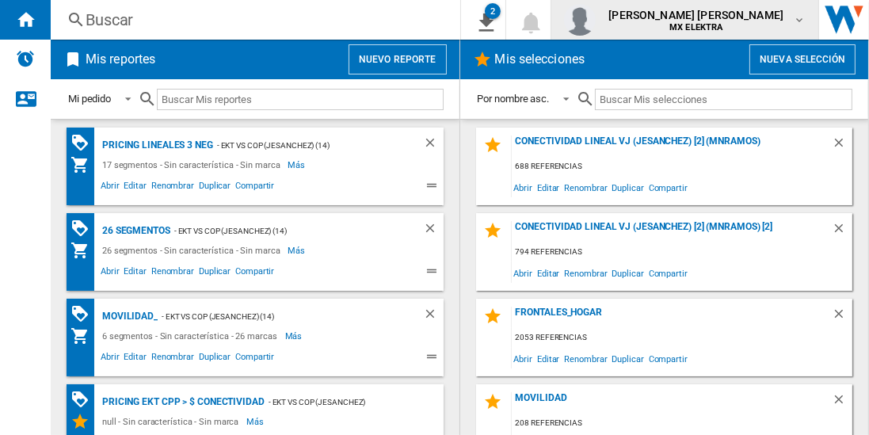
click at [749, 24] on span "MX ELEKTRA" at bounding box center [696, 28] width 175 height 10
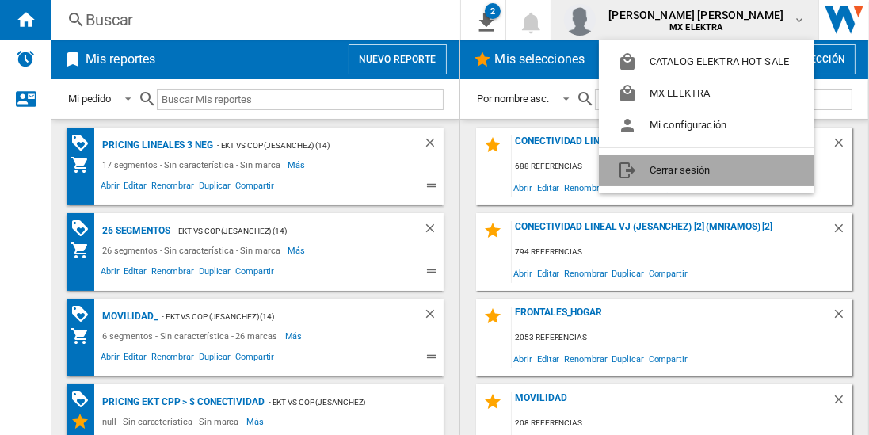
click at [651, 169] on button "Cerrar sesión" at bounding box center [707, 171] width 216 height 32
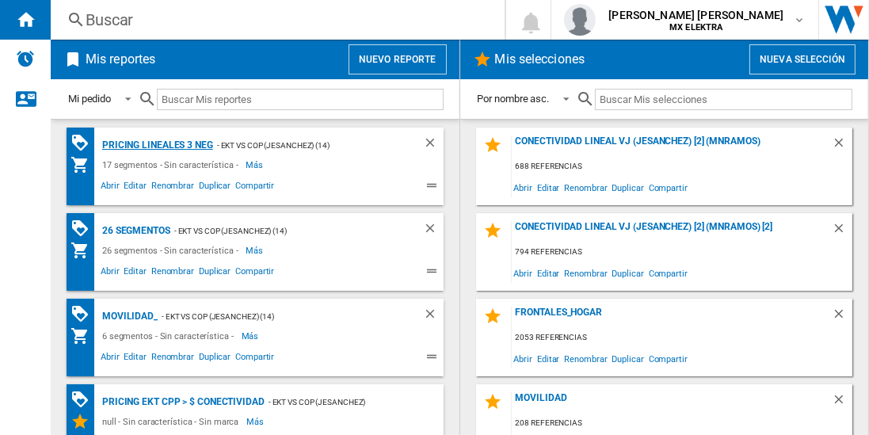
click at [156, 144] on div "Pricing lineales 3 neg" at bounding box center [155, 146] width 115 height 20
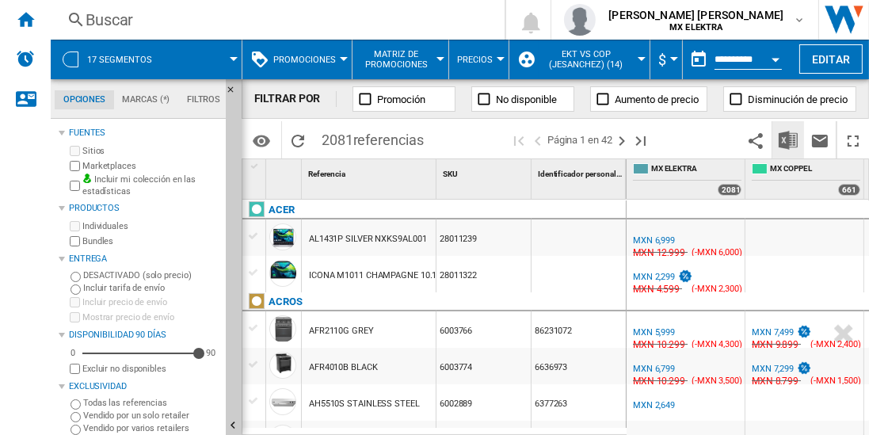
click at [789, 139] on img "Descargar en Excel" at bounding box center [788, 140] width 19 height 19
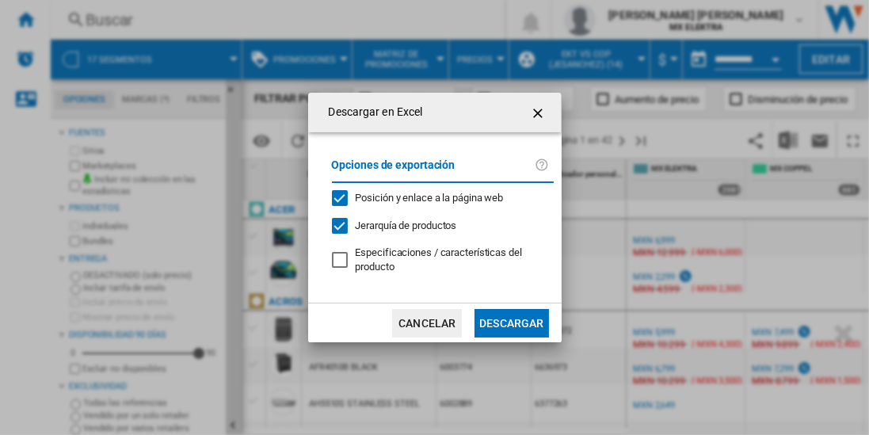
click at [511, 322] on button "Descargar" at bounding box center [512, 323] width 74 height 29
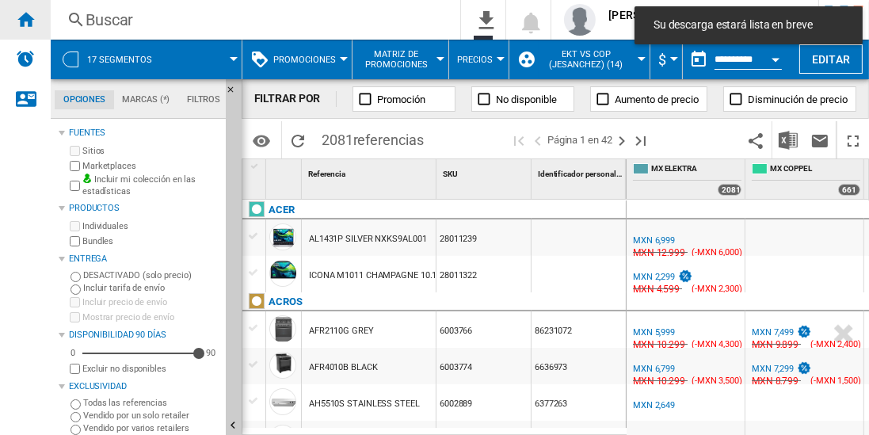
click at [25, 19] on ng-md-icon "Inicio" at bounding box center [25, 19] width 19 height 19
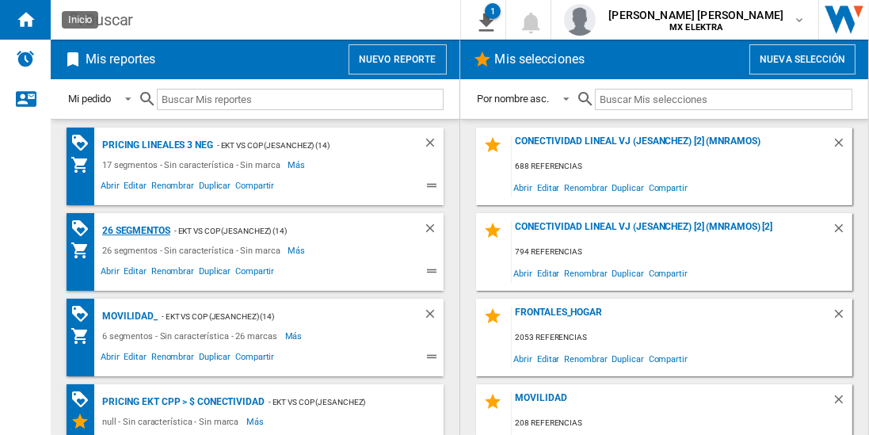
click at [136, 229] on div "26 segmentos" at bounding box center [134, 231] width 72 height 20
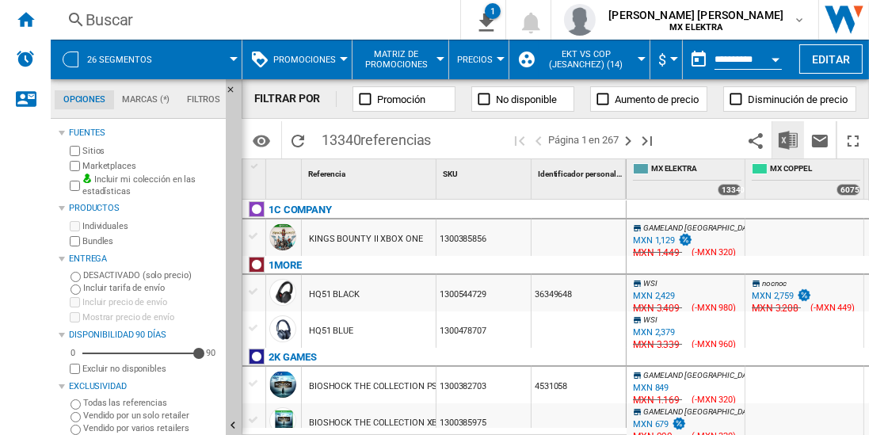
click at [789, 139] on img "Descargar en Excel" at bounding box center [788, 140] width 19 height 19
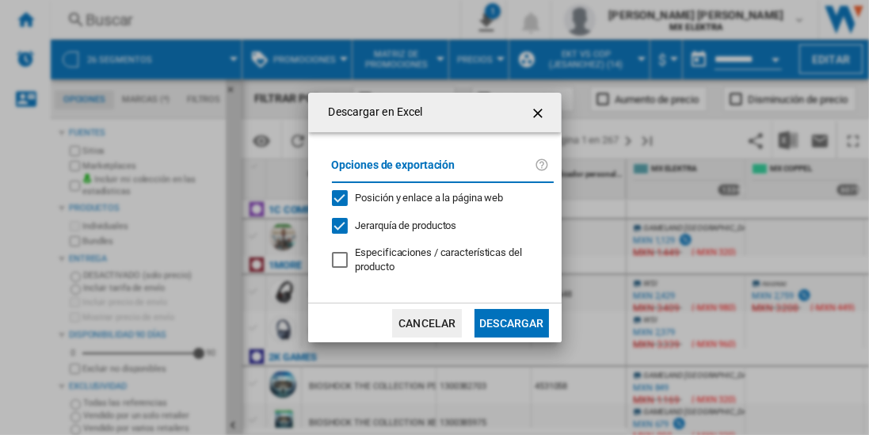
click at [511, 322] on button "Descargar" at bounding box center [512, 323] width 74 height 29
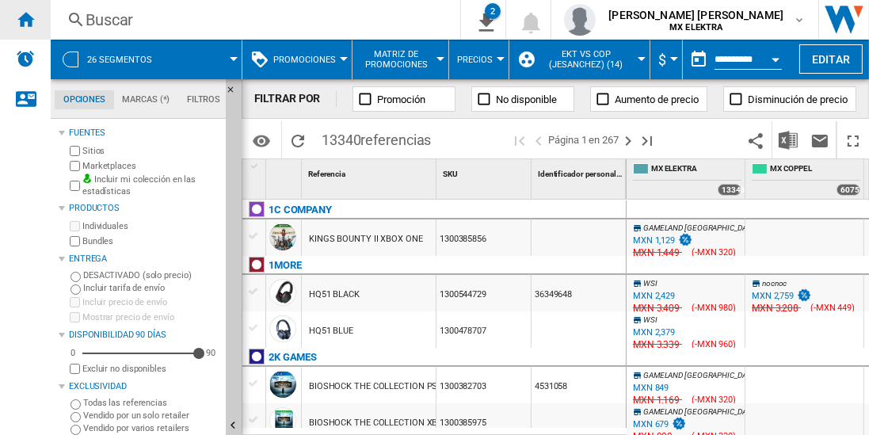
click at [25, 19] on ng-md-icon "Inicio" at bounding box center [25, 19] width 19 height 19
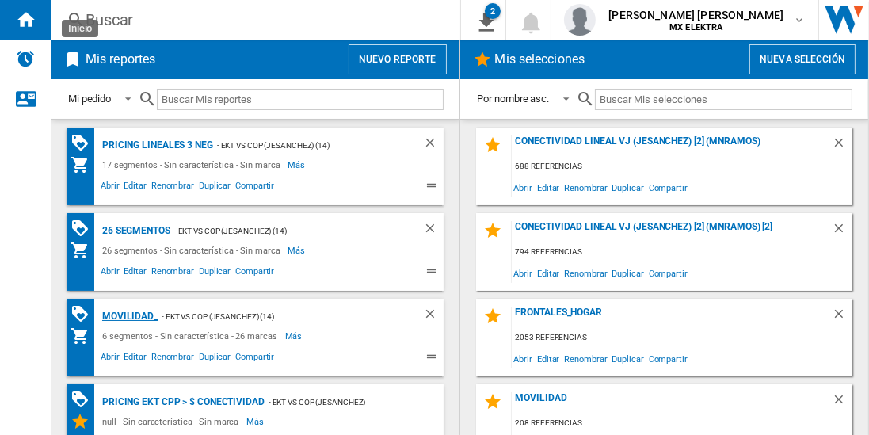
click at [128, 314] on div "MOVILIDAD_" at bounding box center [127, 317] width 59 height 20
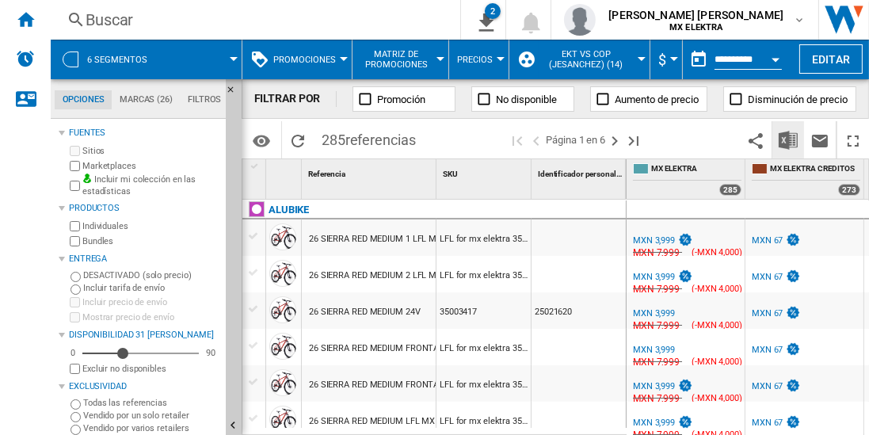
click at [789, 139] on img "Descargar en Excel" at bounding box center [788, 140] width 19 height 19
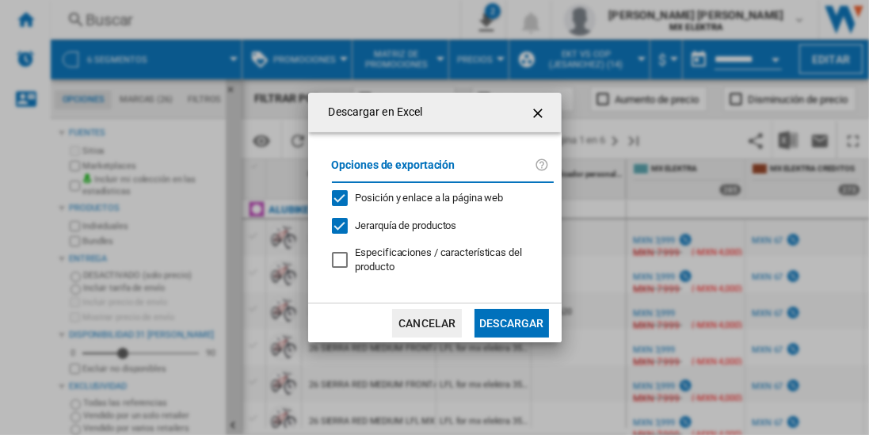
click at [511, 322] on button "Descargar" at bounding box center [512, 323] width 74 height 29
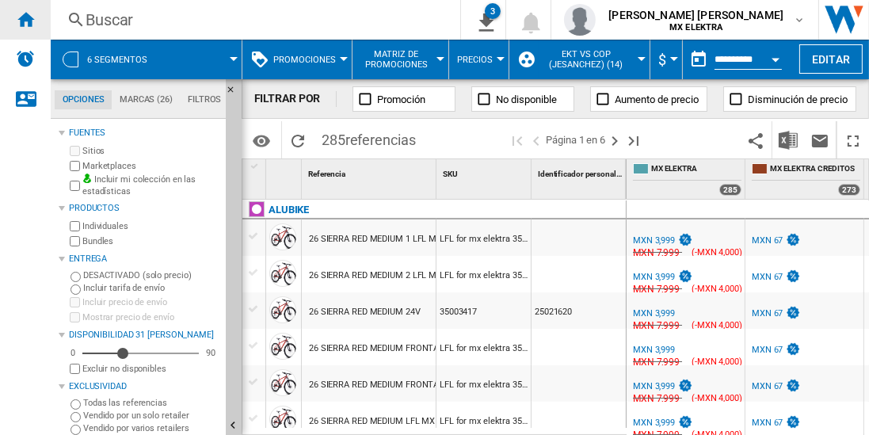
click at [25, 19] on ng-md-icon "Inicio" at bounding box center [25, 19] width 19 height 19
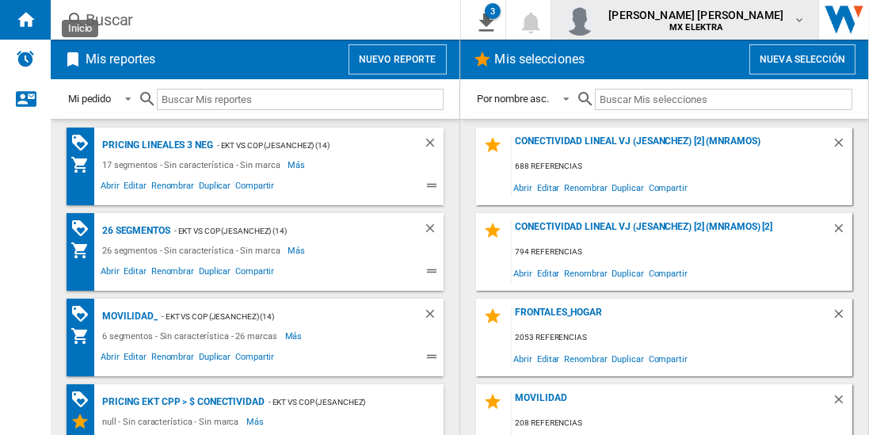
click at [701, 21] on span "[PERSON_NAME] [PERSON_NAME]" at bounding box center [696, 15] width 175 height 16
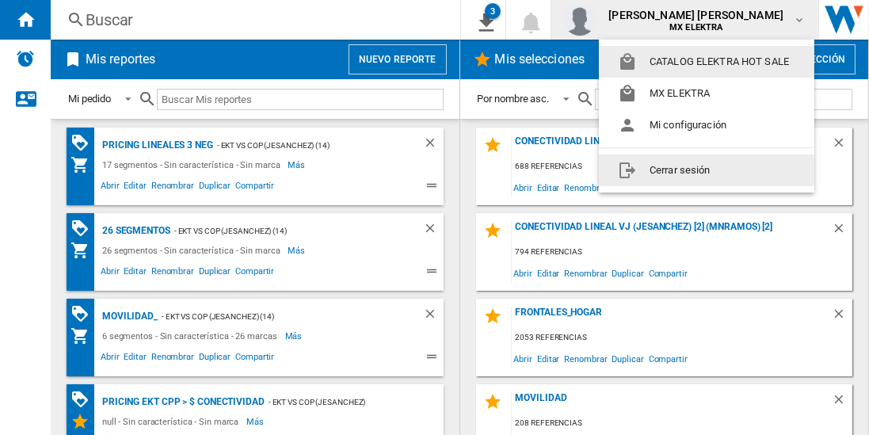
click at [669, 168] on button "Cerrar sesión" at bounding box center [707, 171] width 216 height 32
